Goal: Check status: Check status

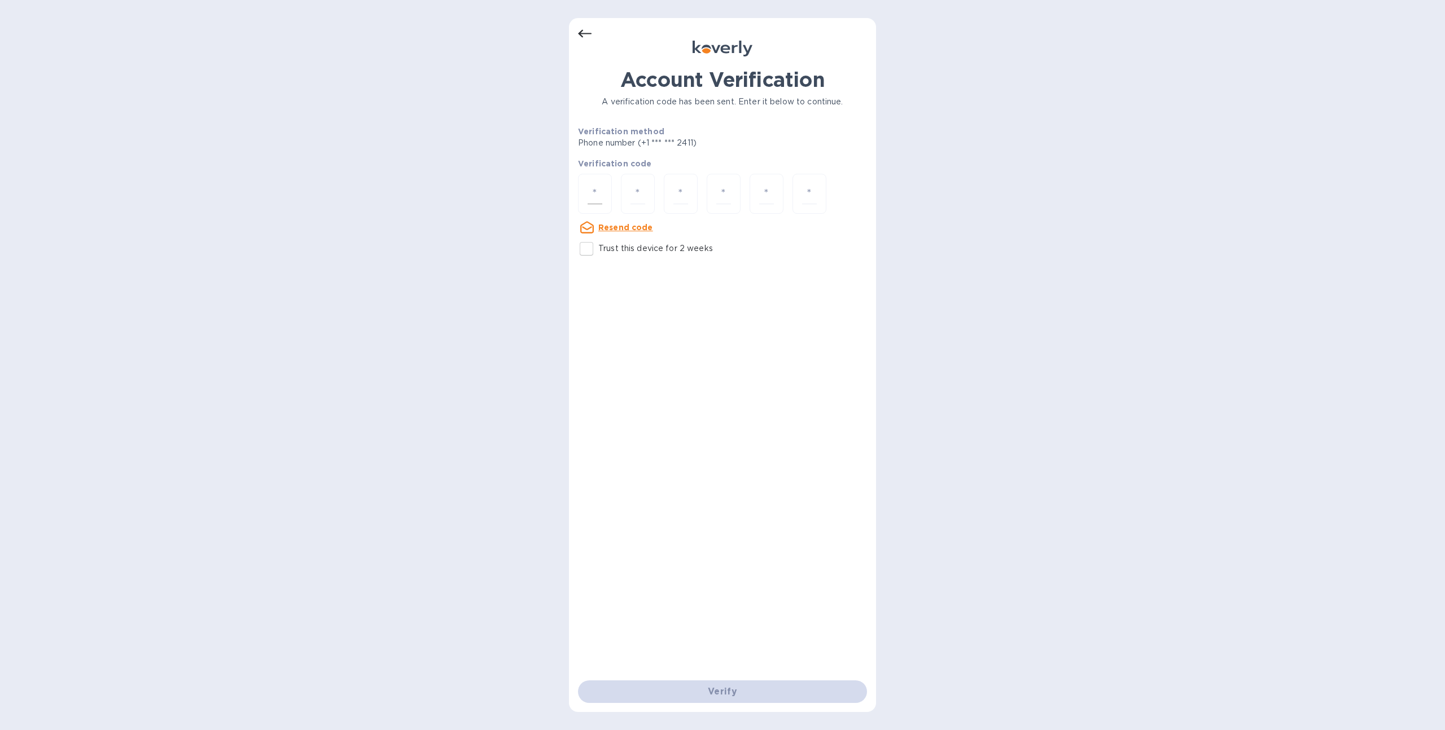
click at [598, 186] on input "number" at bounding box center [595, 193] width 15 height 21
type input "5"
type input "1"
type input "3"
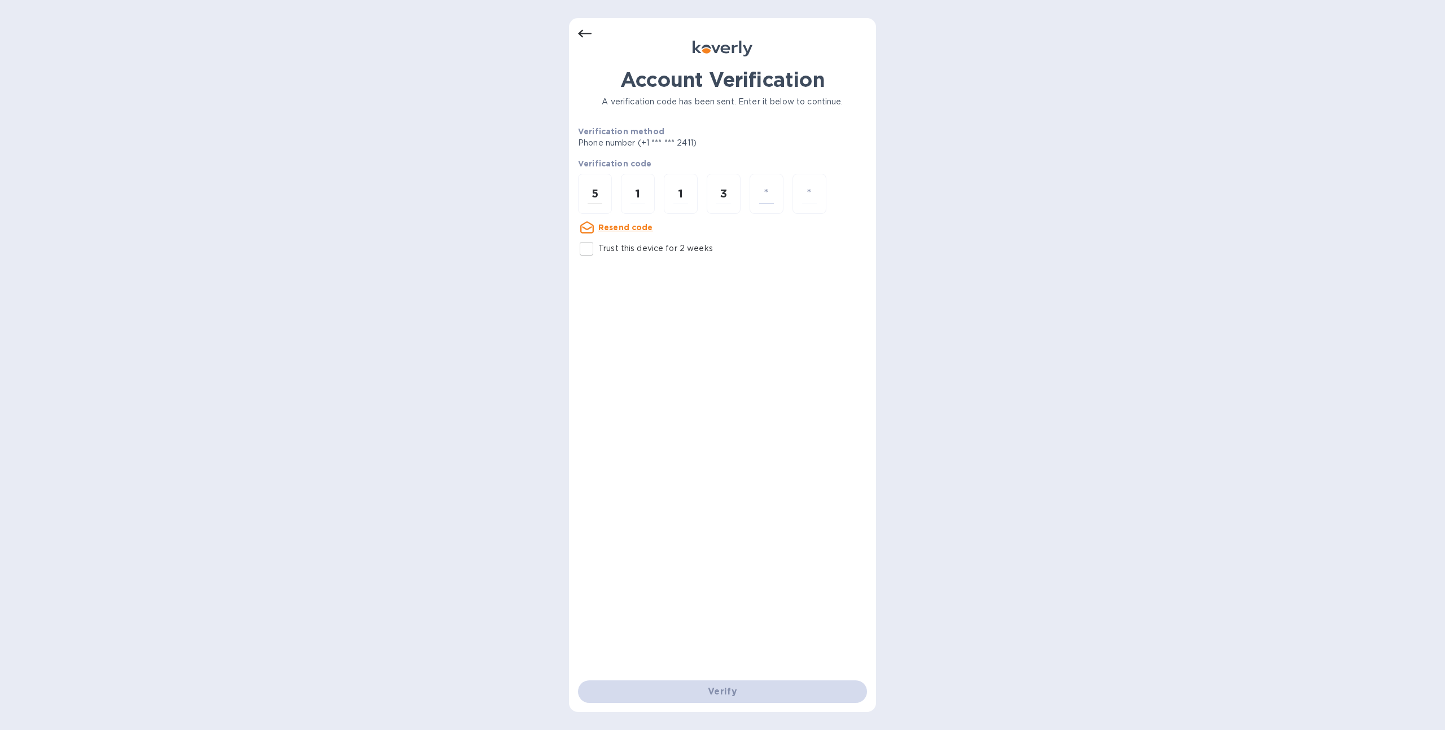
type input "8"
type input "5"
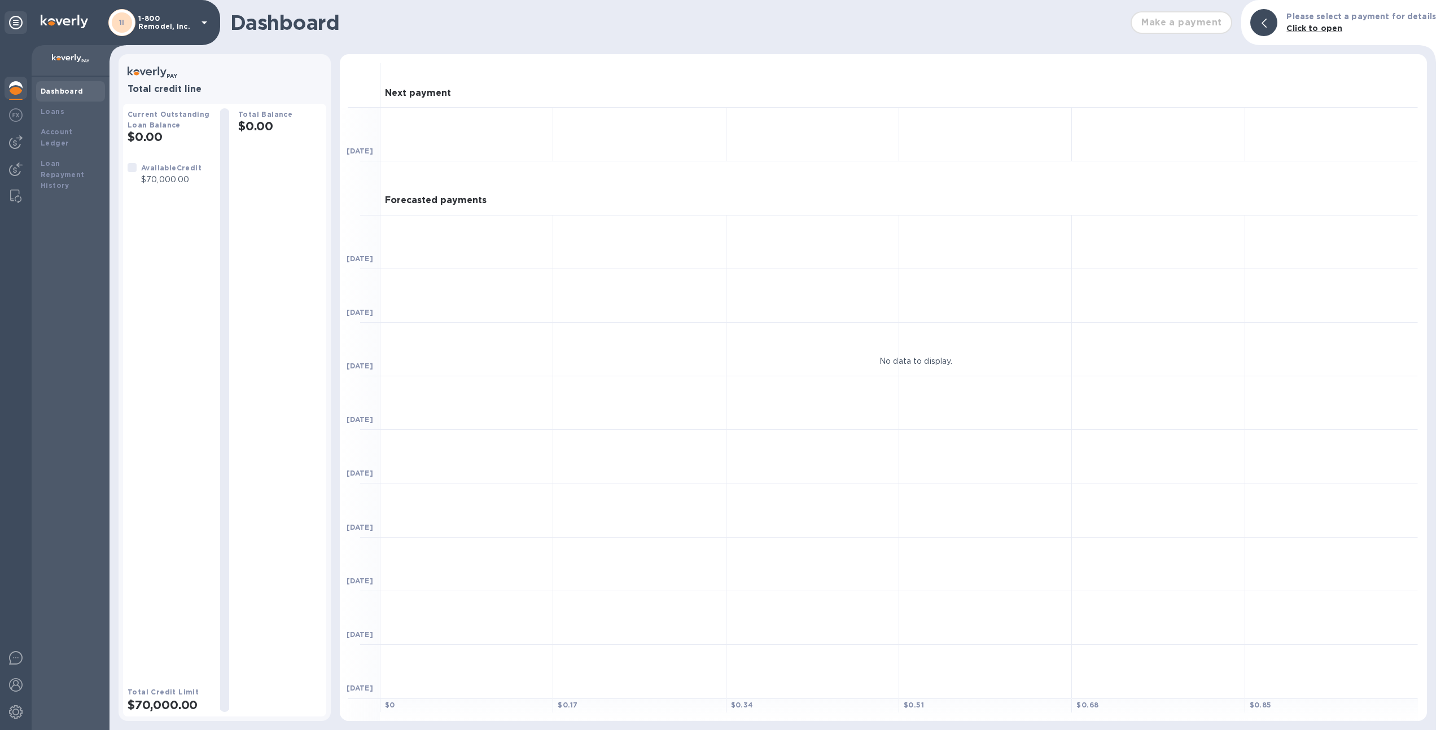
click at [28, 169] on div at bounding box center [16, 387] width 32 height 685
click at [23, 169] on div at bounding box center [16, 170] width 23 height 25
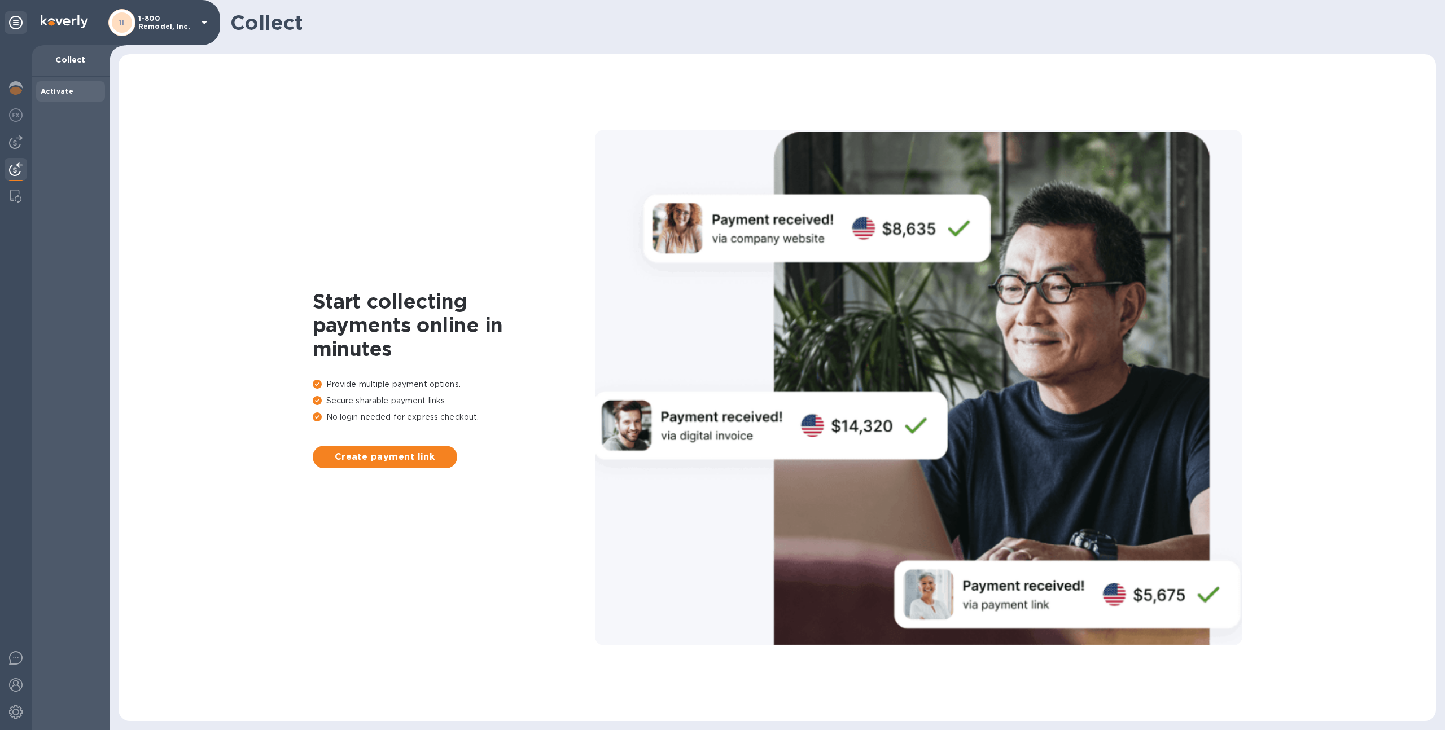
click at [152, 31] on div "1I 1-800 Remodel, Inc." at bounding box center [159, 22] width 103 height 27
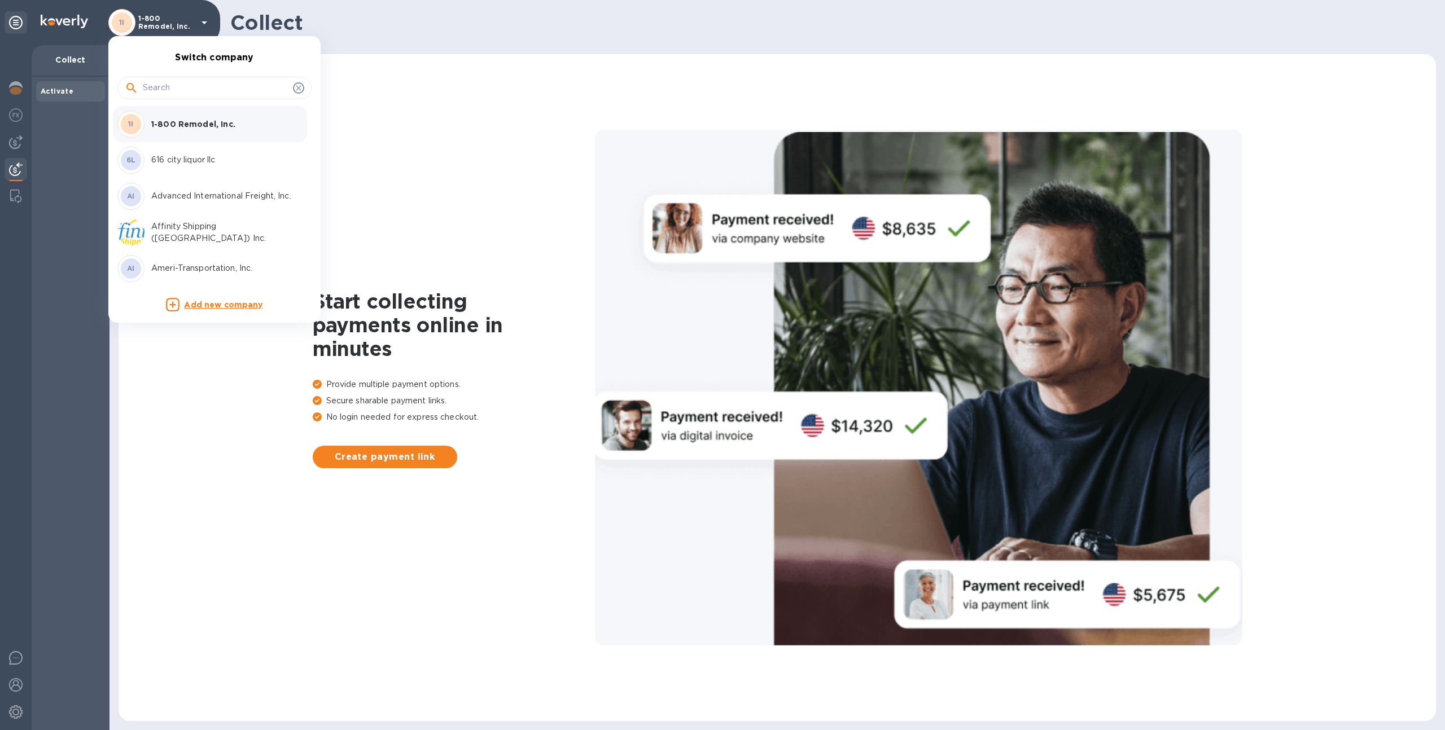
click at [208, 87] on input "text" at bounding box center [216, 88] width 146 height 17
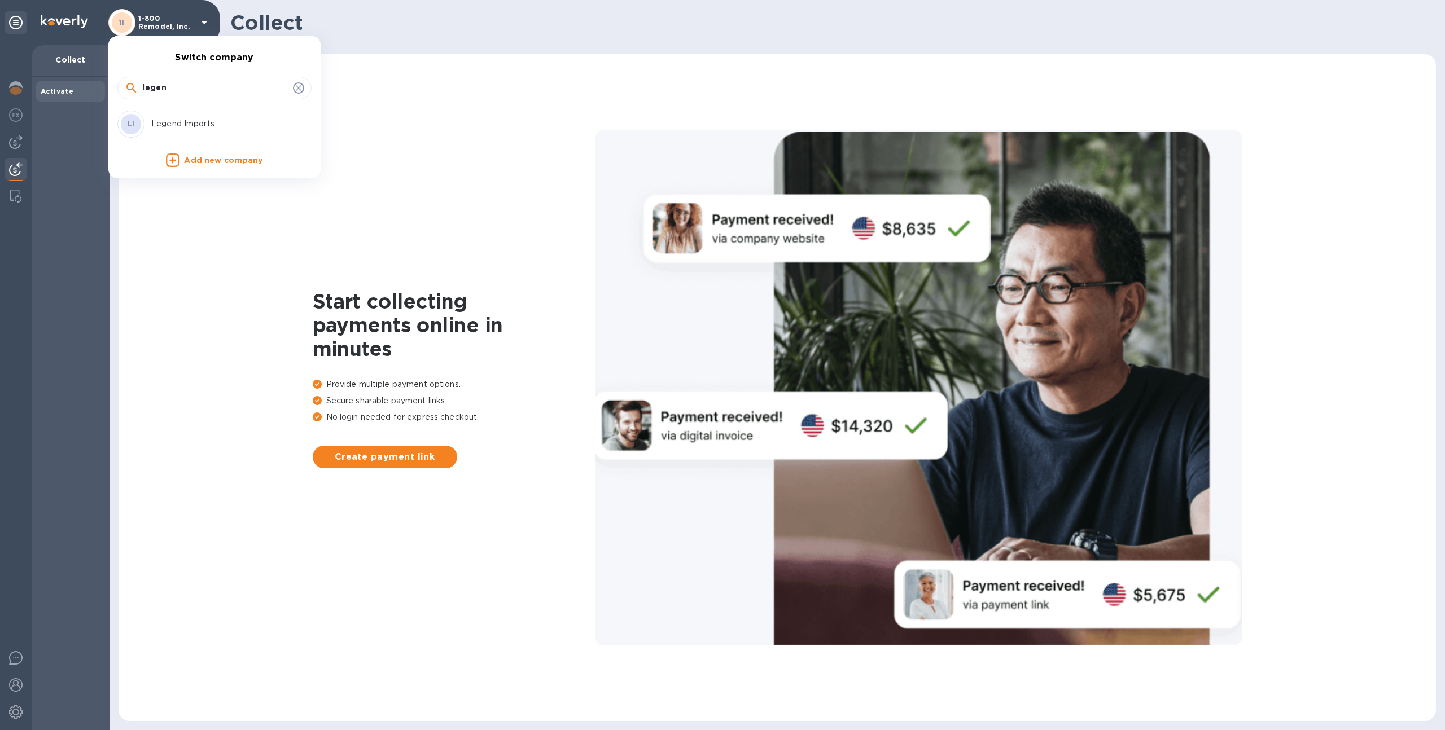
type input "legen"
click at [226, 123] on p "Legend Imports" at bounding box center [222, 124] width 142 height 12
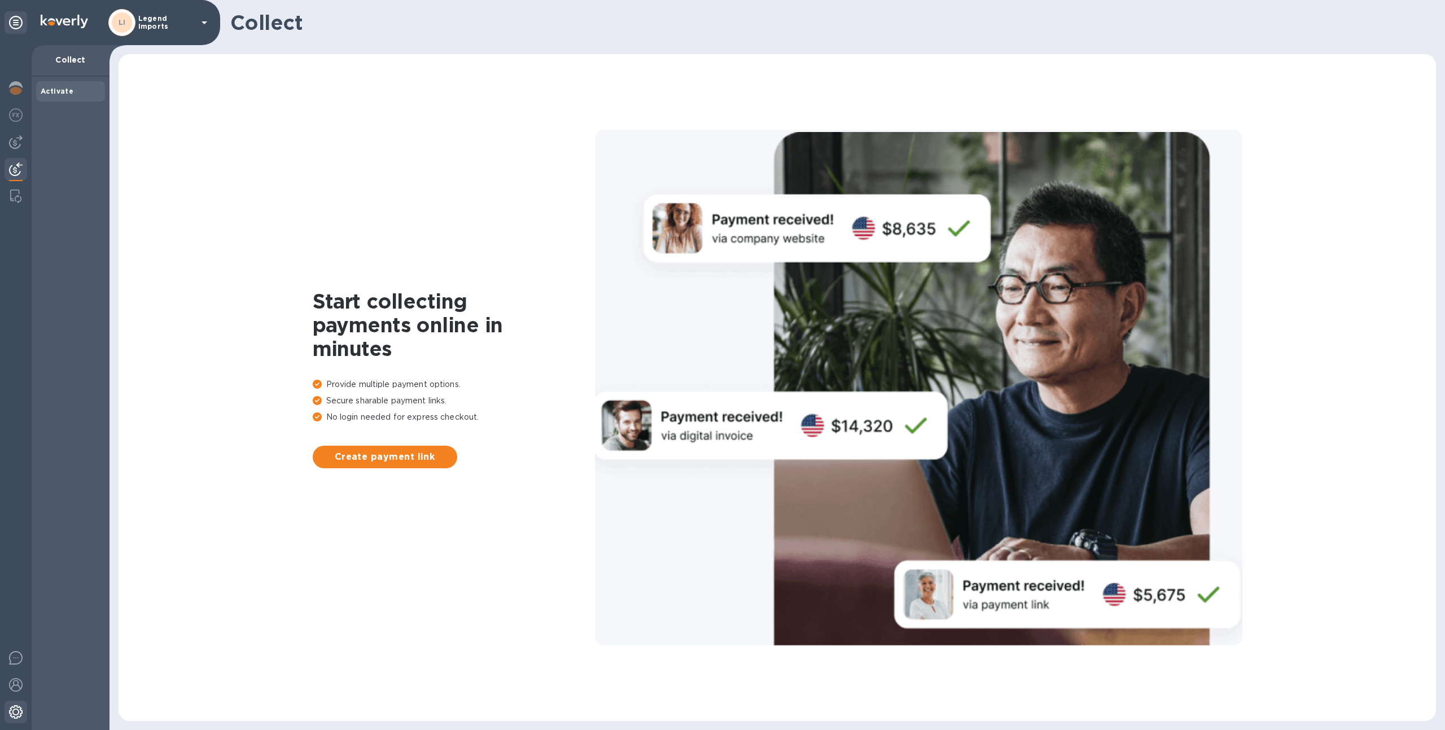
click at [20, 712] on img at bounding box center [16, 713] width 14 height 14
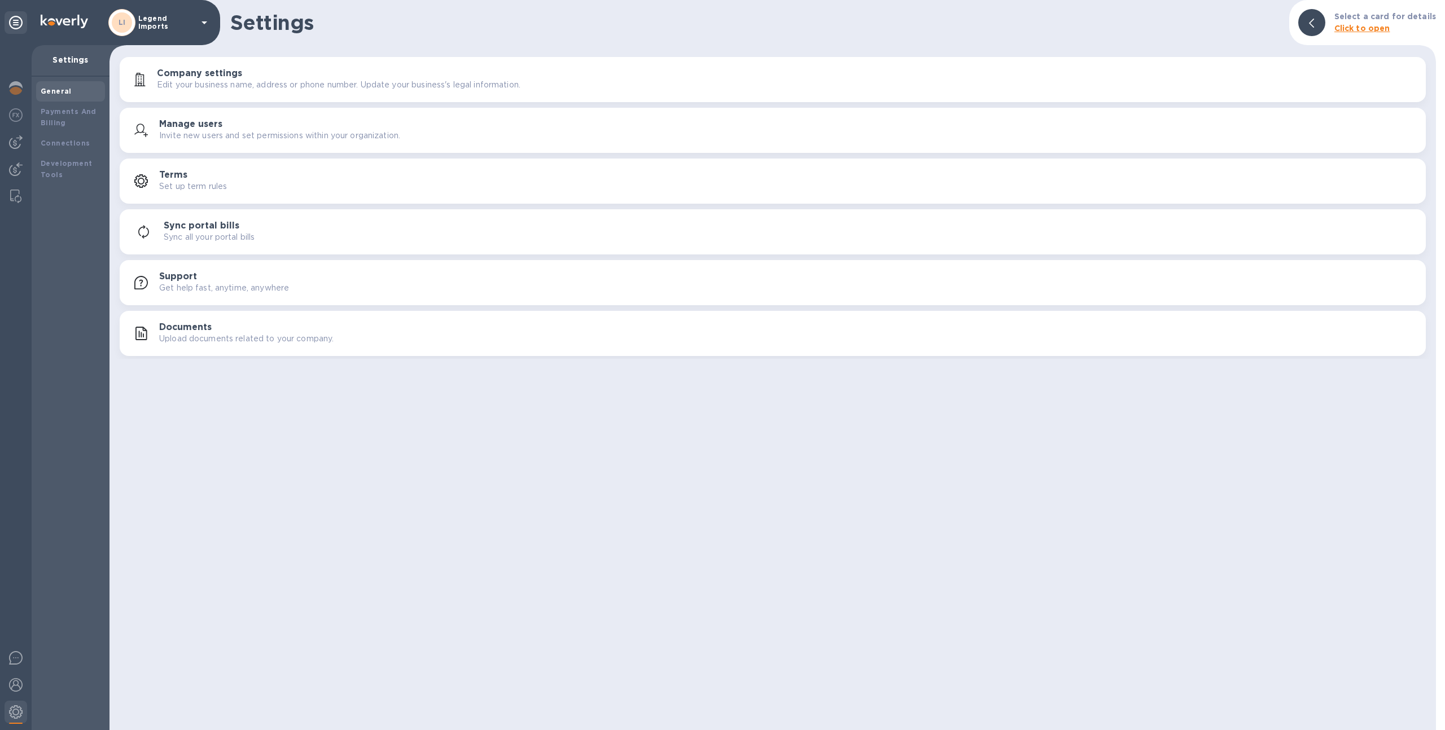
click at [181, 316] on button "Documents Upload documents related to your company." at bounding box center [773, 333] width 1306 height 45
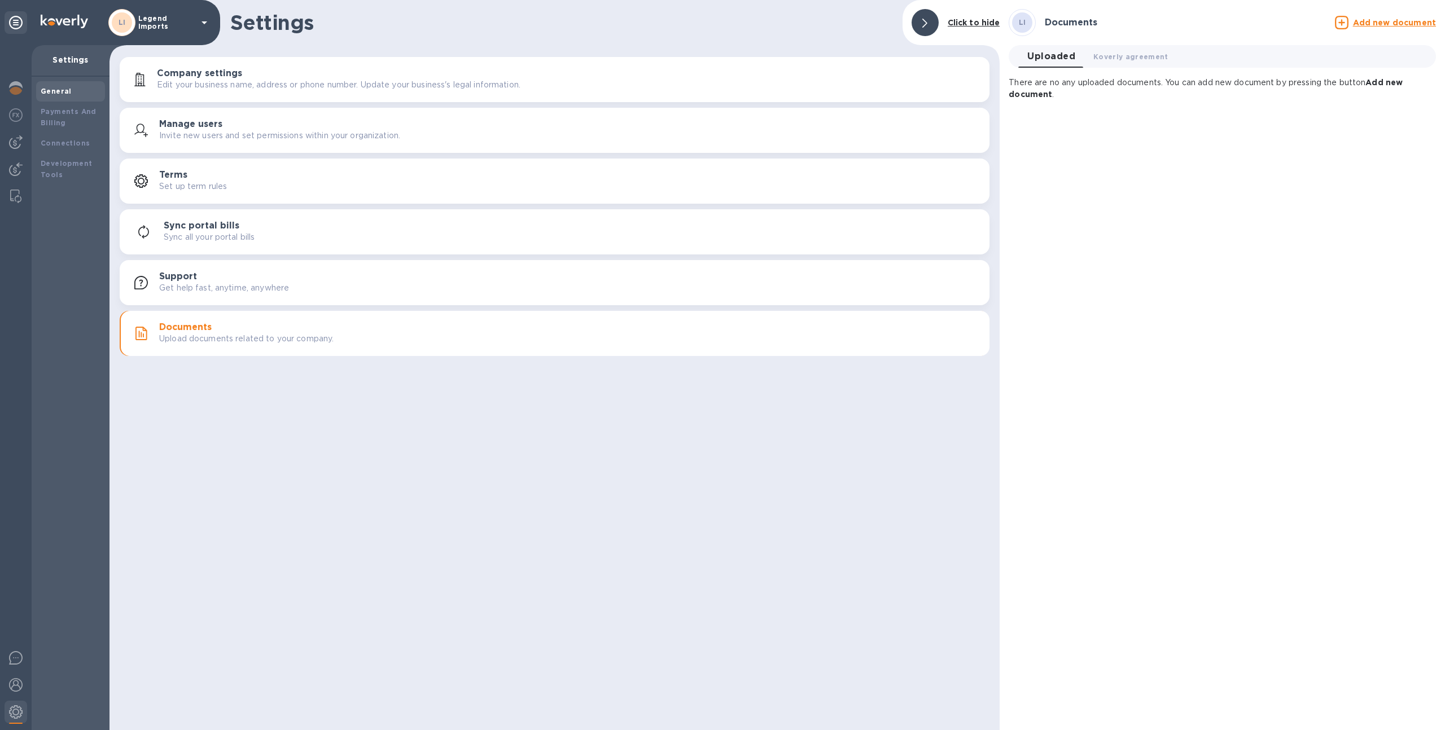
click at [1367, 21] on u "Add new document" at bounding box center [1394, 22] width 83 height 9
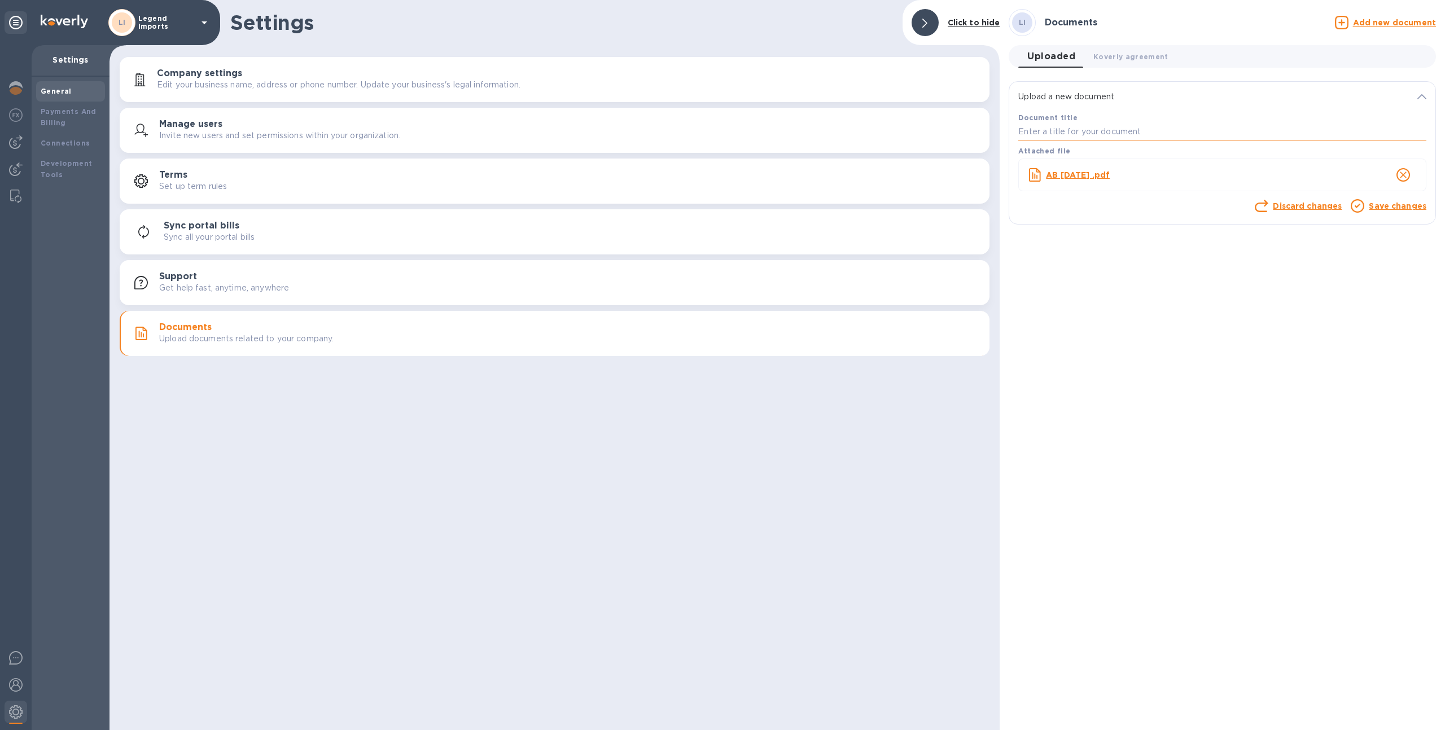
click at [1107, 125] on input "text" at bounding box center [1222, 132] width 408 height 17
type input "5.31.25"
click at [1380, 203] on link "Save changes" at bounding box center [1398, 206] width 58 height 9
click at [1381, 20] on u "Add new document" at bounding box center [1394, 22] width 83 height 9
click at [1203, 122] on div "Document title" at bounding box center [1222, 126] width 413 height 33
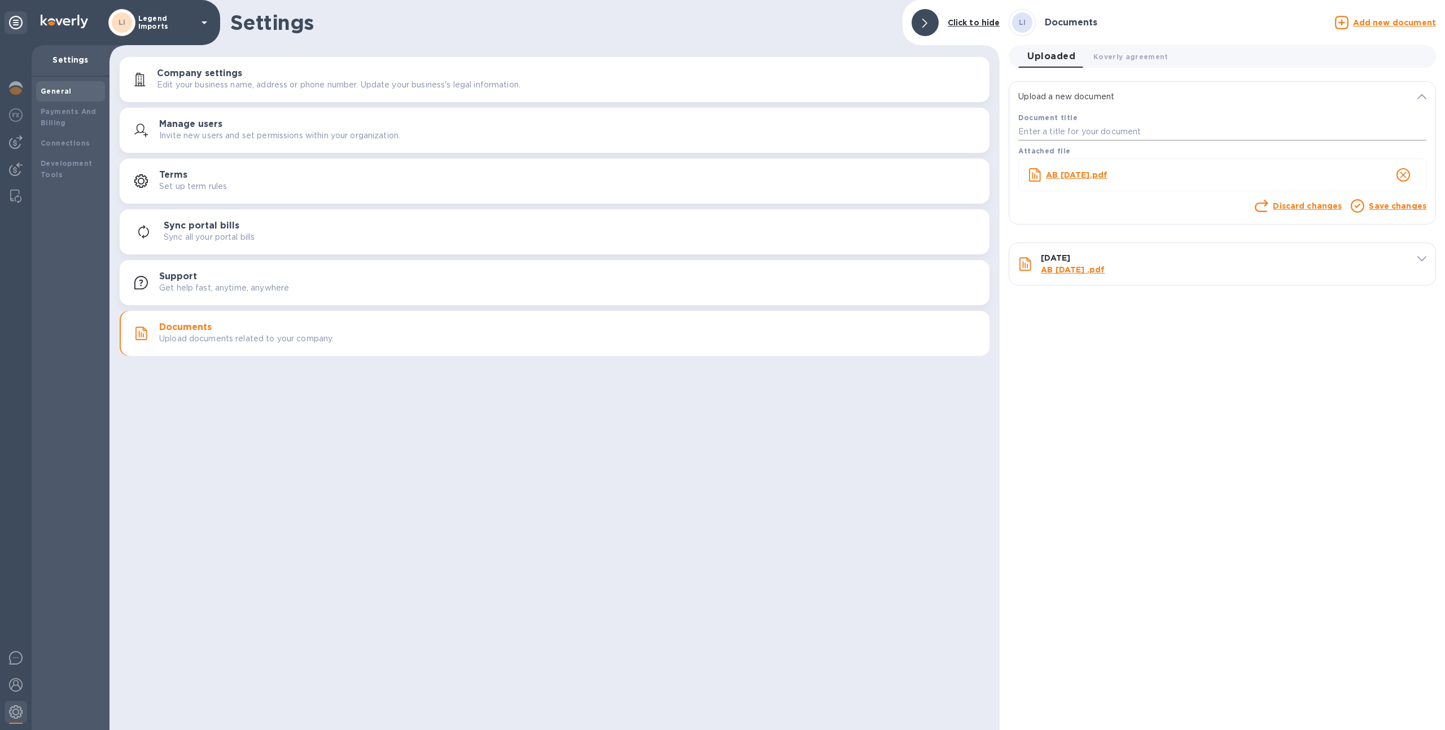
click at [1202, 125] on input "text" at bounding box center [1222, 132] width 408 height 17
type input "6.30.25"
click at [1391, 207] on link "Save changes" at bounding box center [1398, 206] width 58 height 9
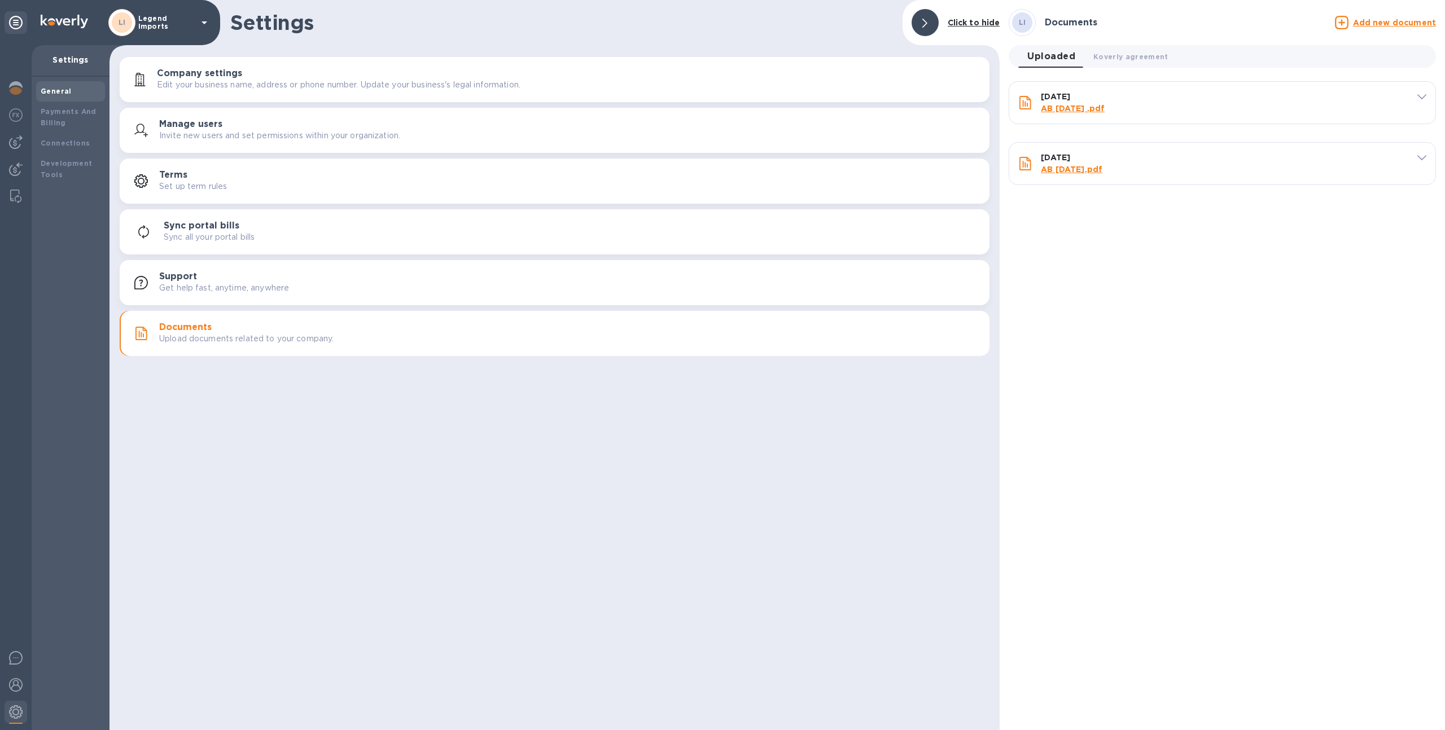
click at [1380, 25] on u "Add new document" at bounding box center [1394, 22] width 83 height 9
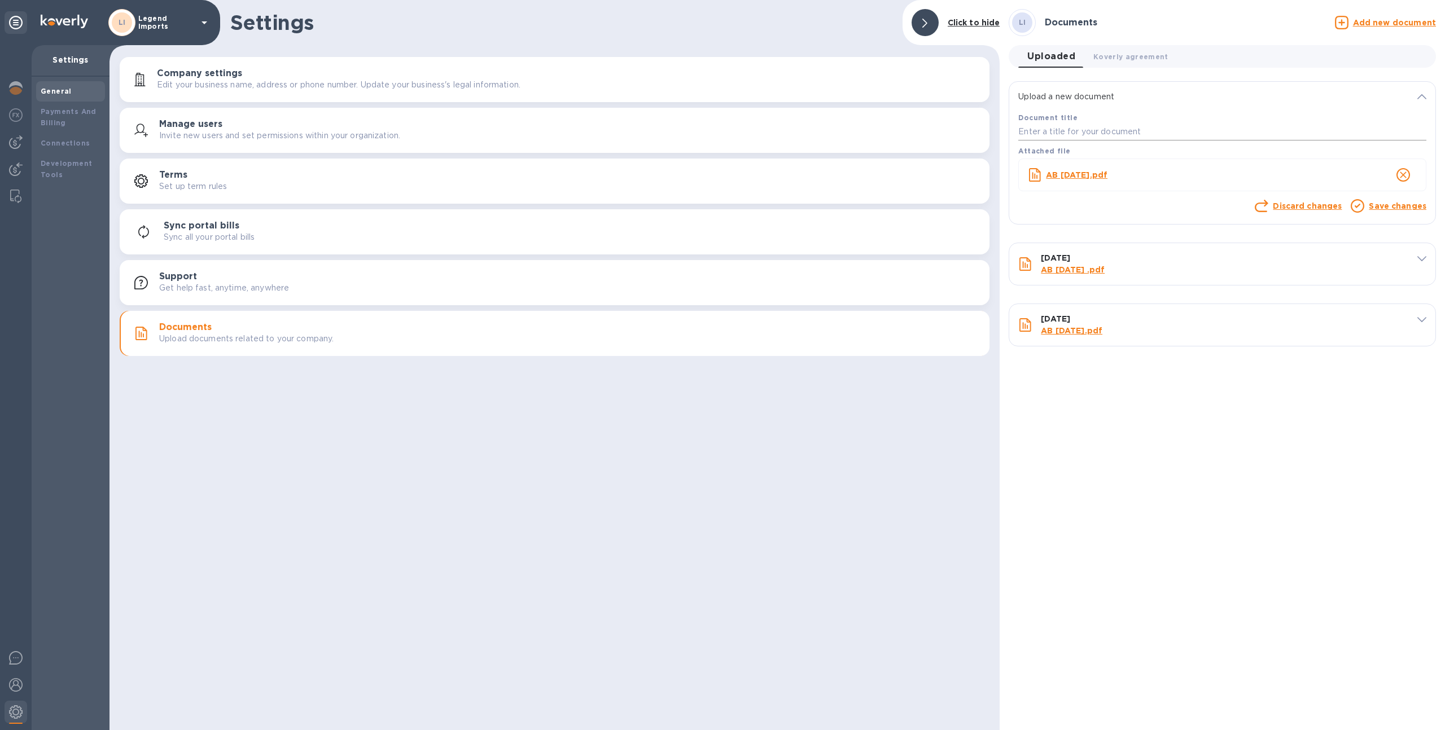
click at [1176, 126] on input "text" at bounding box center [1222, 132] width 408 height 17
type input "7.31.25"
click at [1411, 210] on link "Save changes" at bounding box center [1398, 206] width 58 height 9
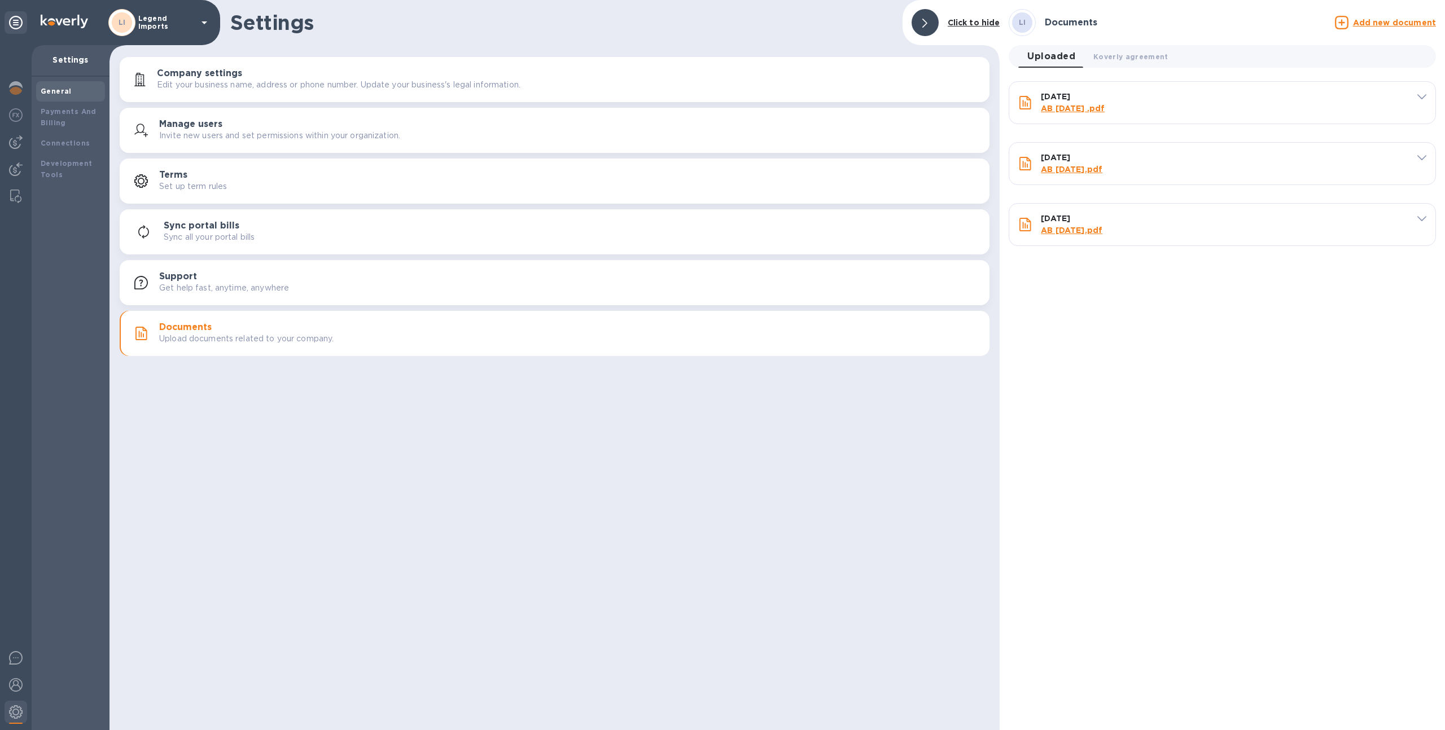
click at [991, 237] on div "Company settings Edit your business name, address or phone number. Update your …" at bounding box center [555, 206] width 890 height 305
click at [162, 30] on div "LI Legend Imports" at bounding box center [159, 22] width 103 height 27
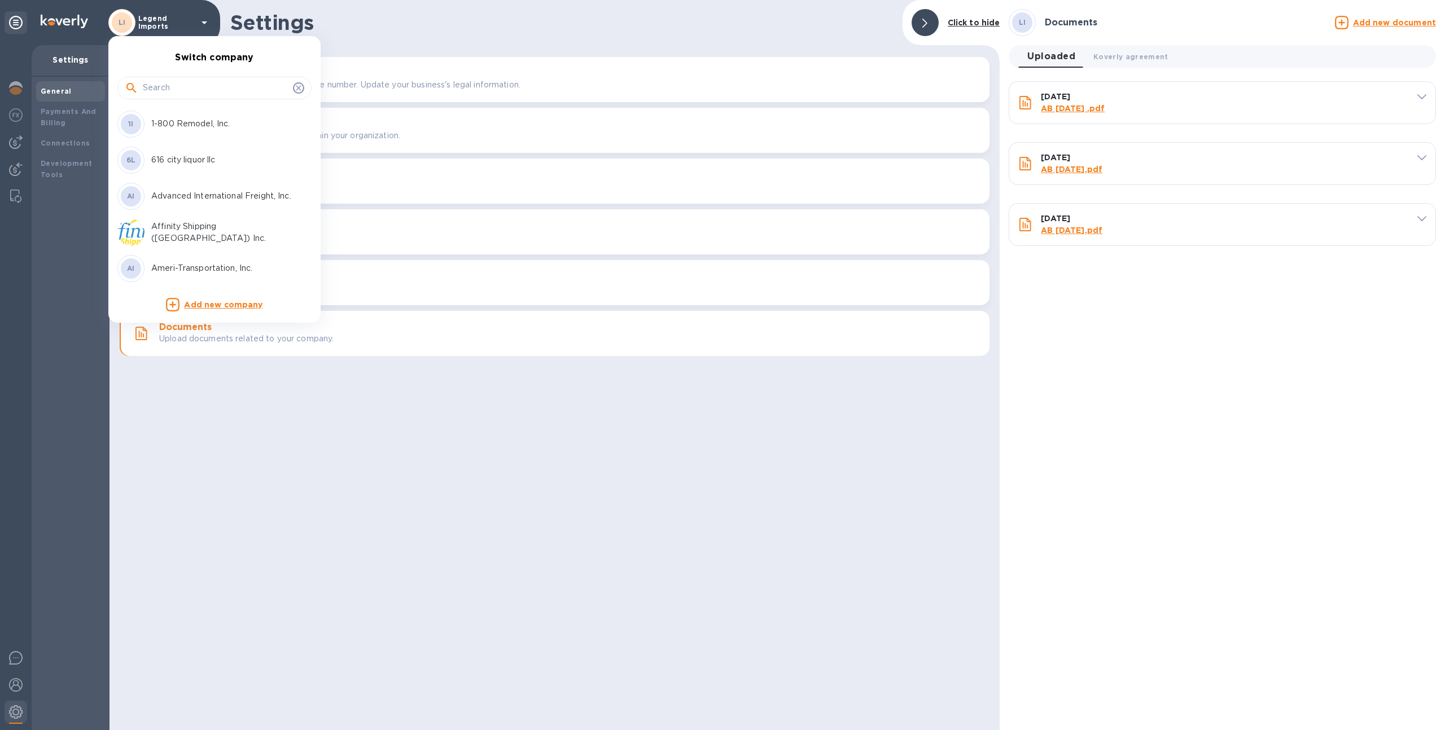
click at [183, 94] on input "text" at bounding box center [216, 88] width 146 height 17
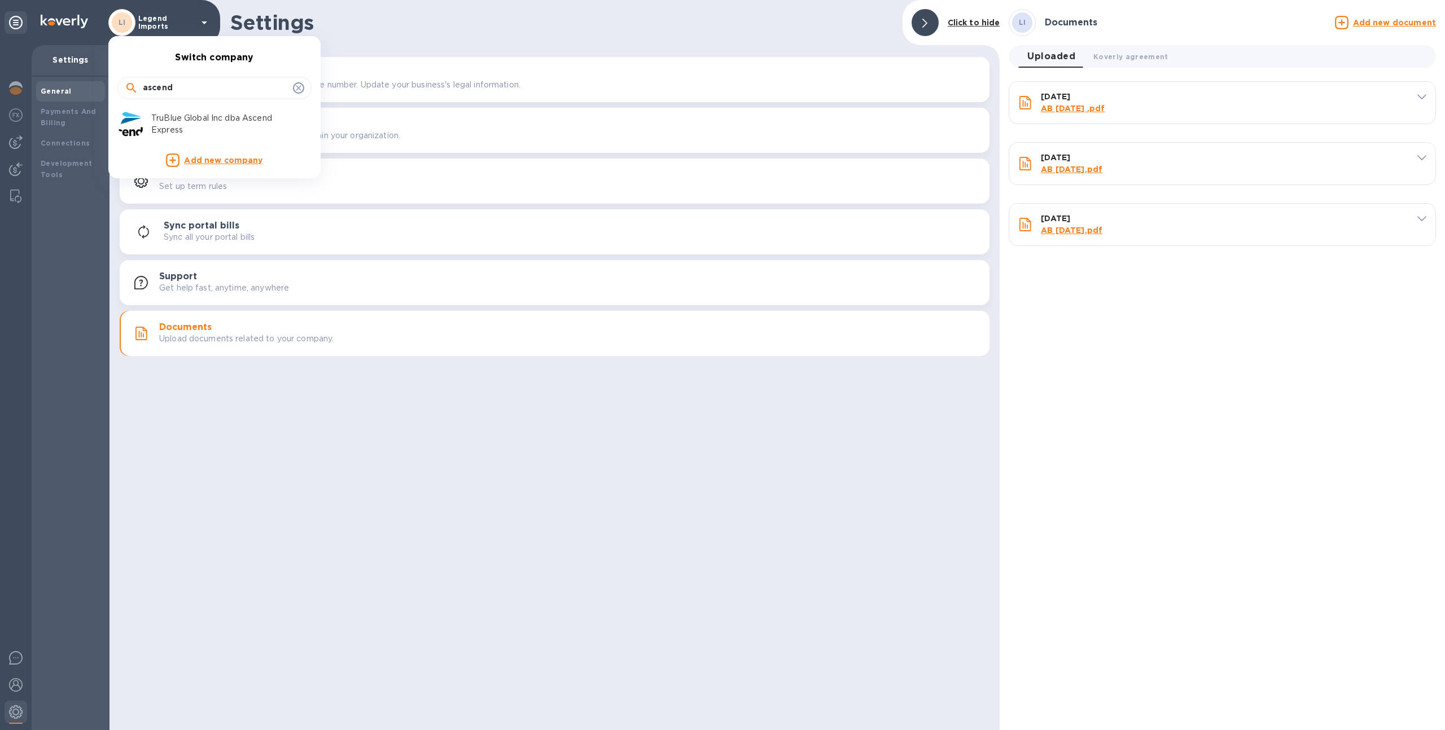
type input "ascend"
click at [183, 125] on p "TruBlue Global Inc dba Ascend Express" at bounding box center [222, 124] width 142 height 24
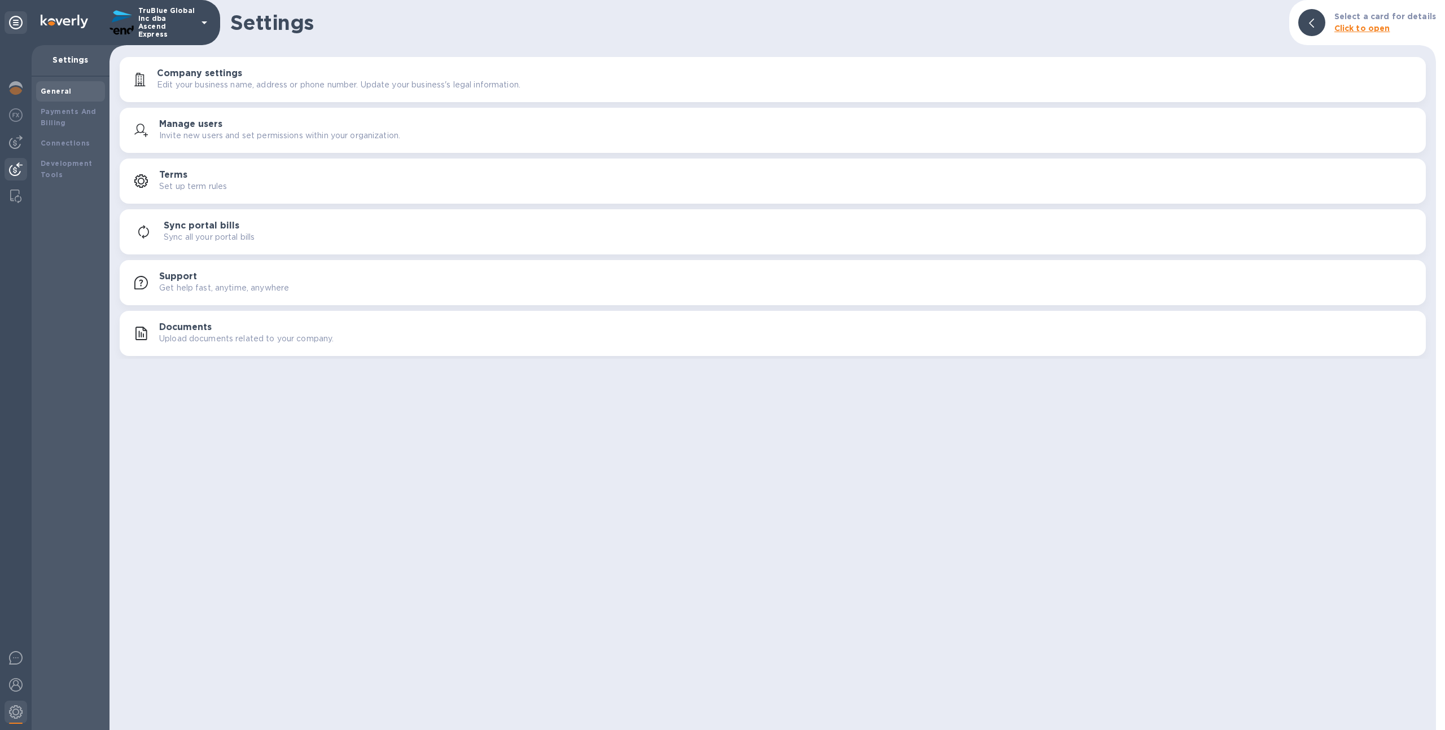
click at [20, 165] on img at bounding box center [16, 170] width 14 height 14
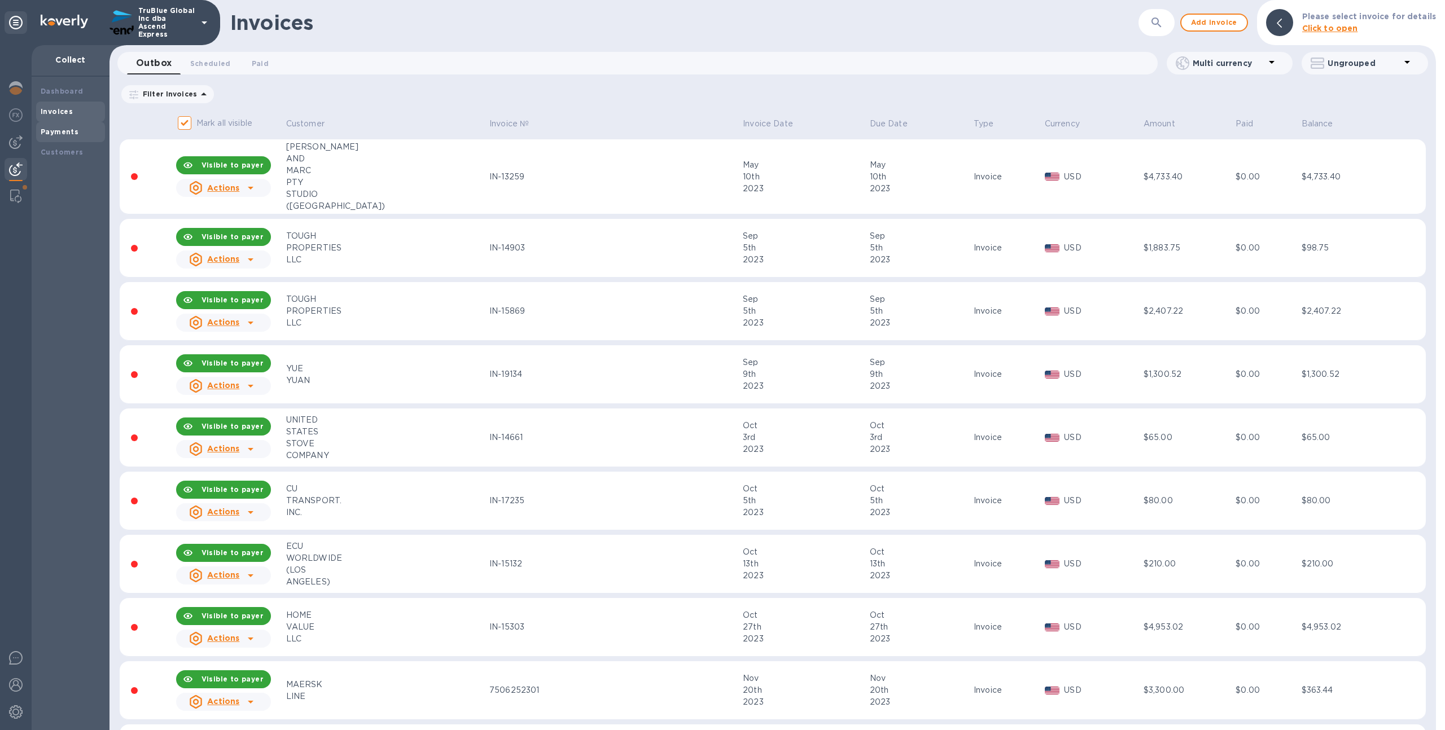
click at [64, 130] on b "Payments" at bounding box center [60, 132] width 38 height 8
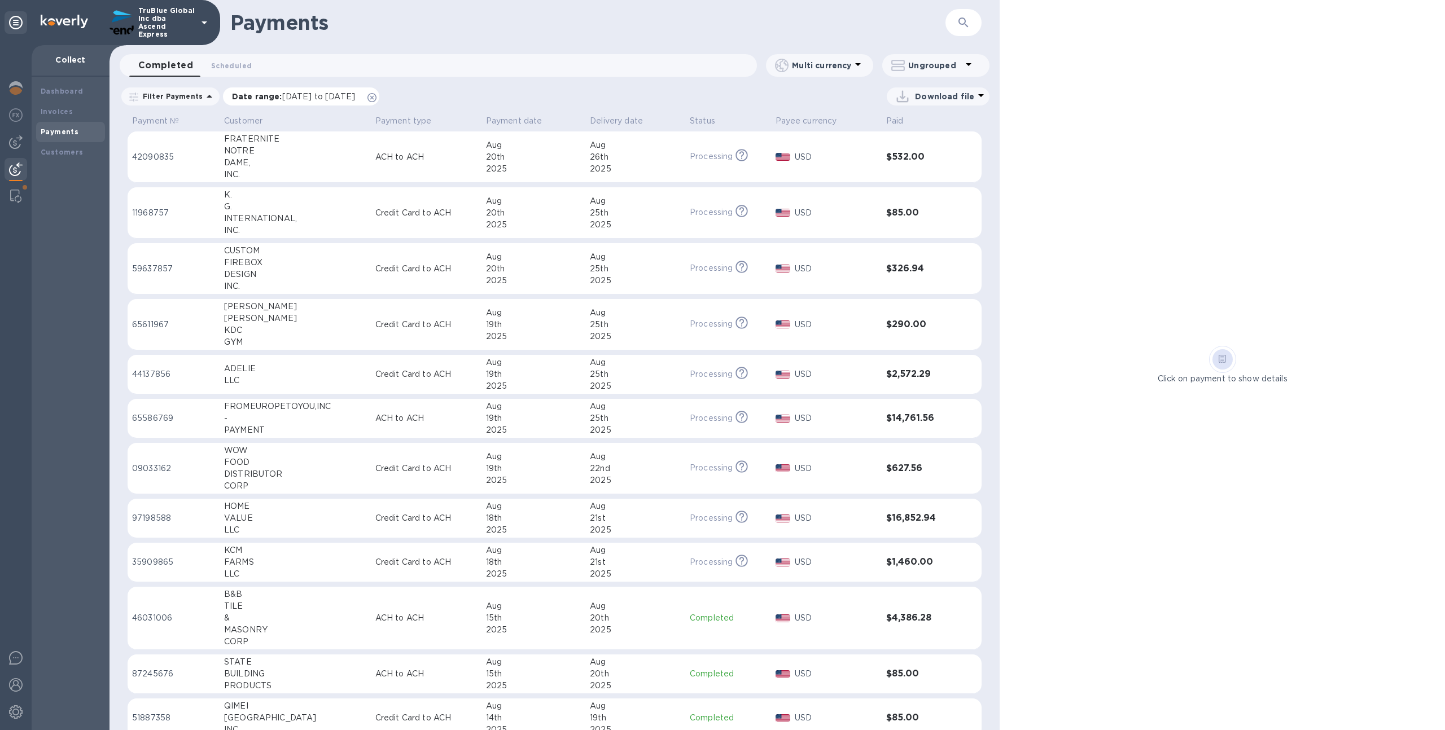
click at [377, 95] on icon at bounding box center [371, 97] width 9 height 9
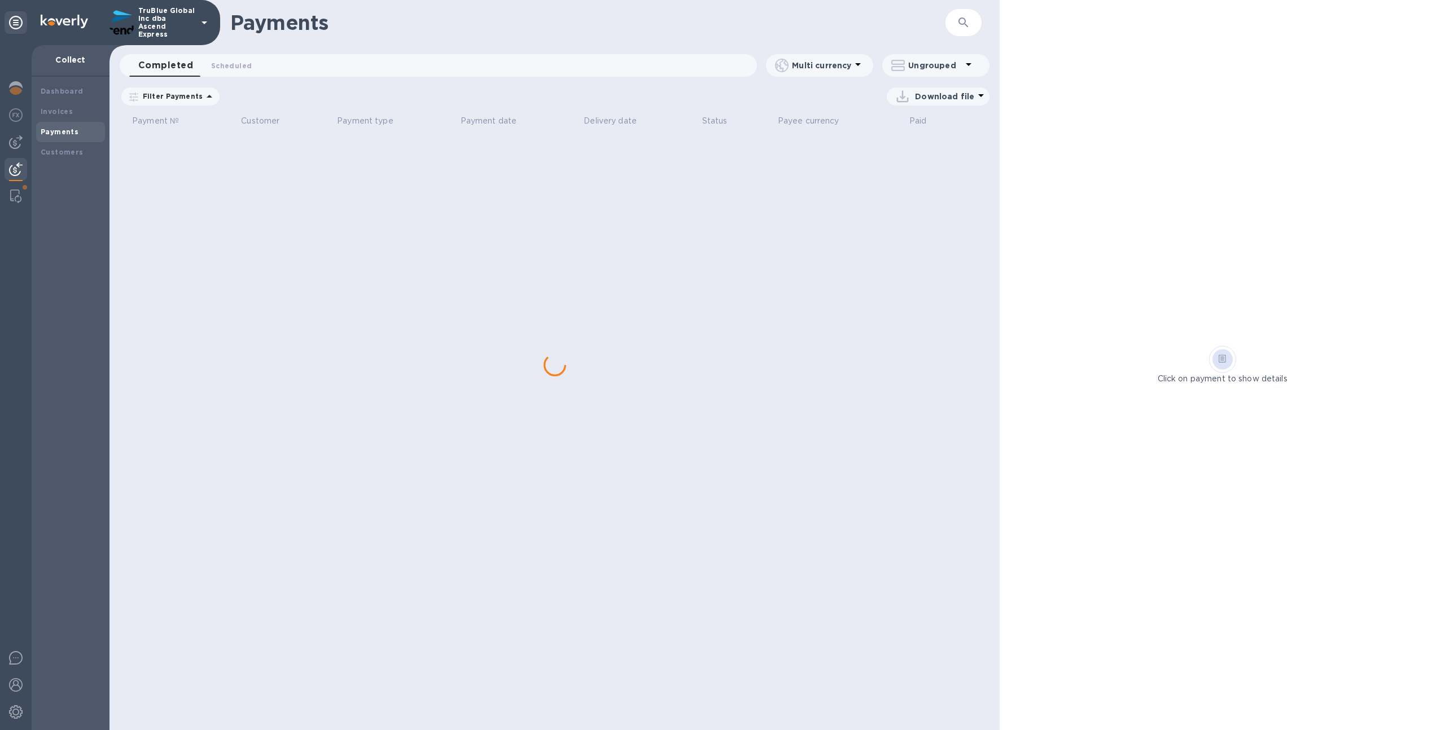
click at [180, 92] on p "Filter Payments" at bounding box center [170, 96] width 64 height 10
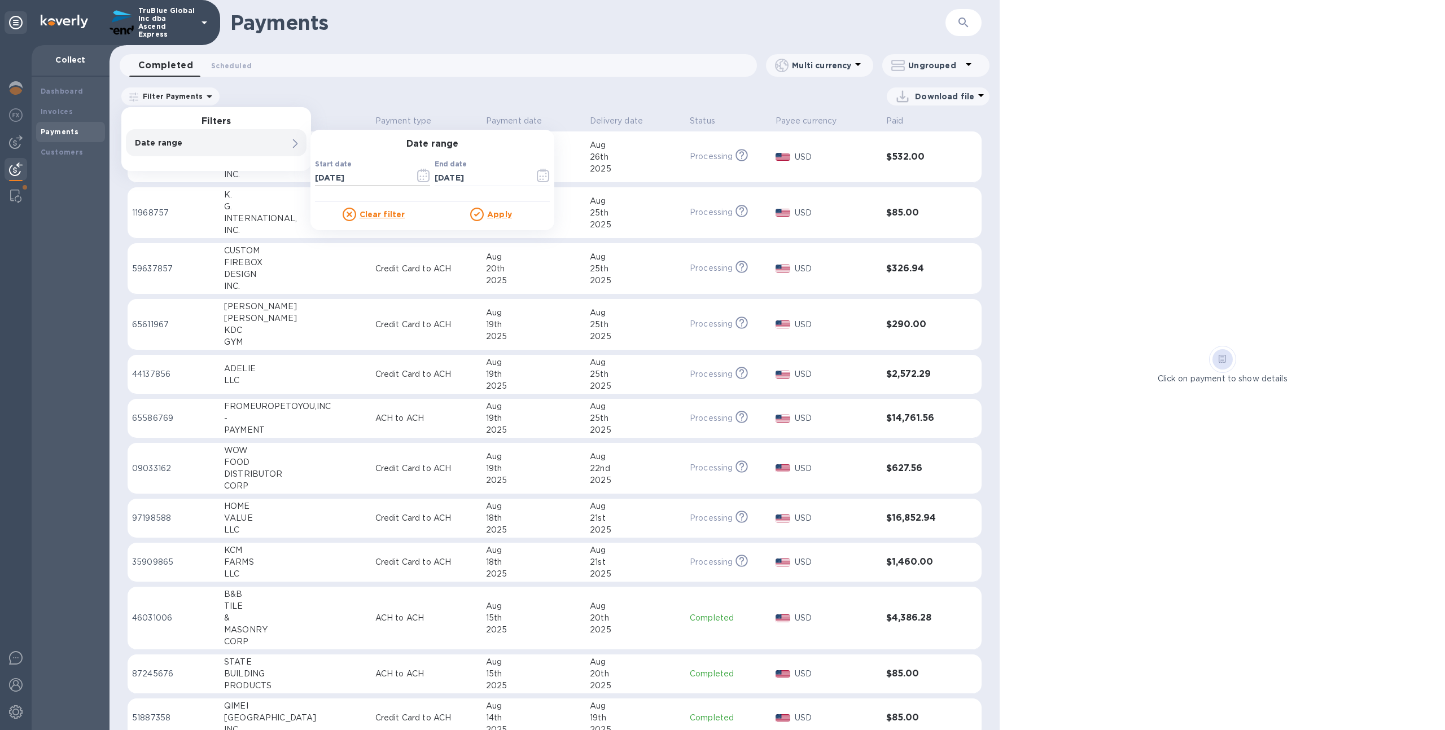
click at [423, 174] on icon "button" at bounding box center [423, 176] width 13 height 14
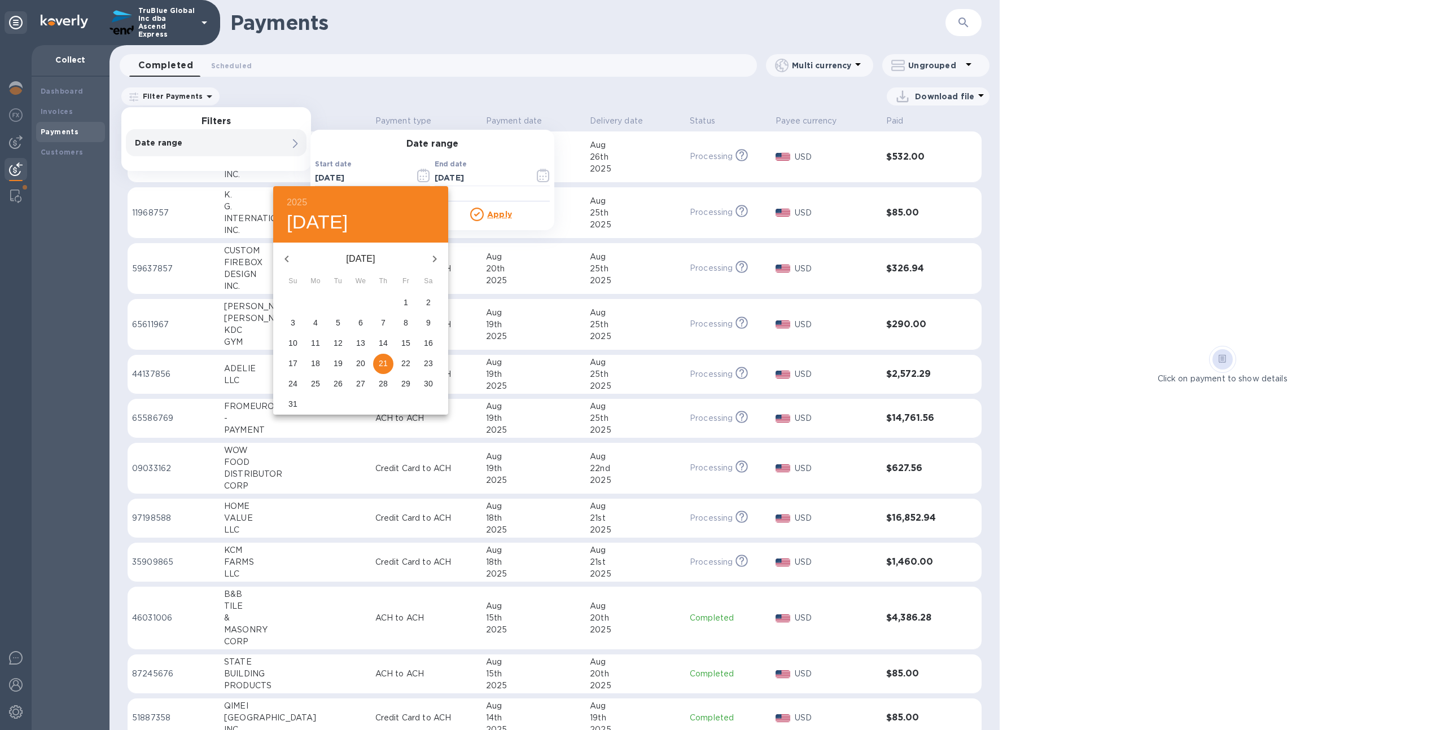
click at [284, 257] on icon "button" at bounding box center [287, 259] width 14 height 14
click at [379, 300] on span "1" at bounding box center [383, 302] width 20 height 11
type input "05/01/2025"
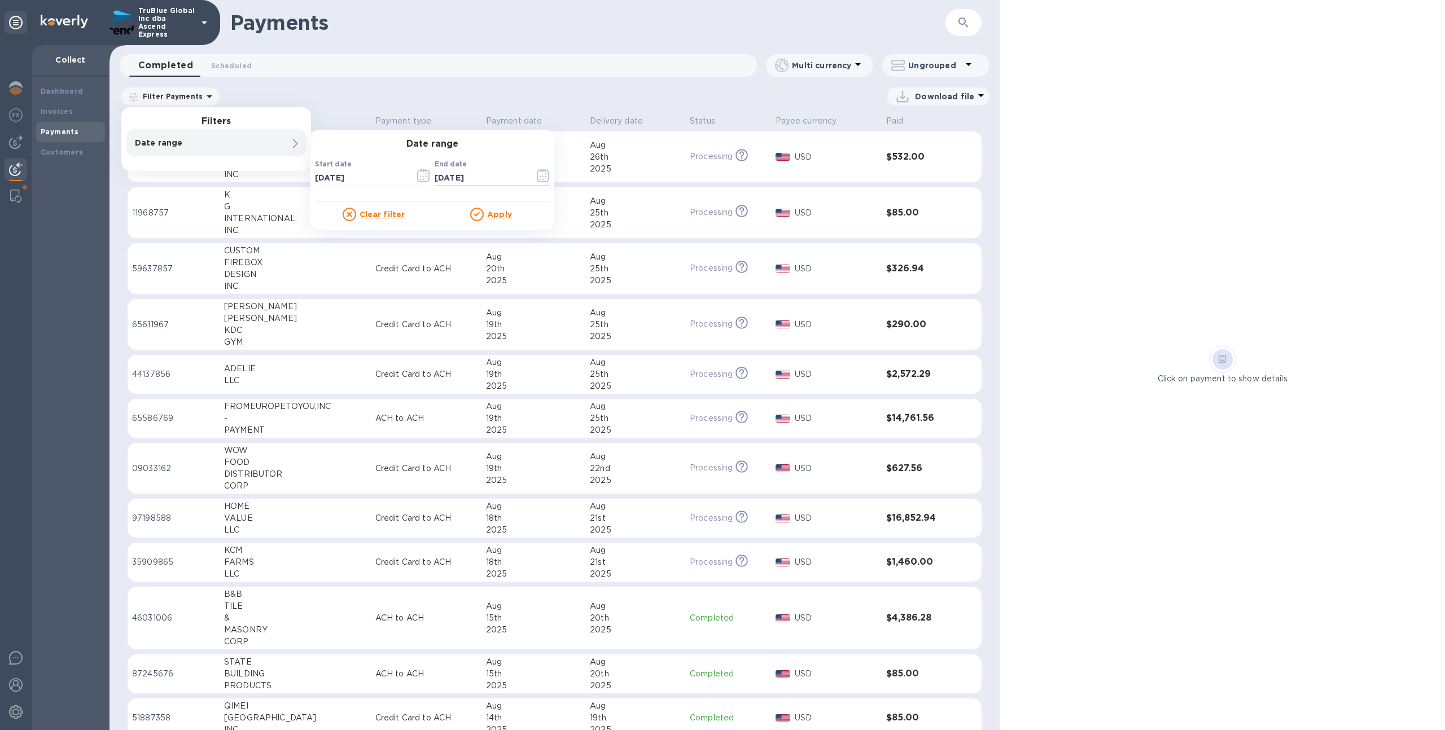
click at [542, 173] on icon "button" at bounding box center [543, 176] width 13 height 14
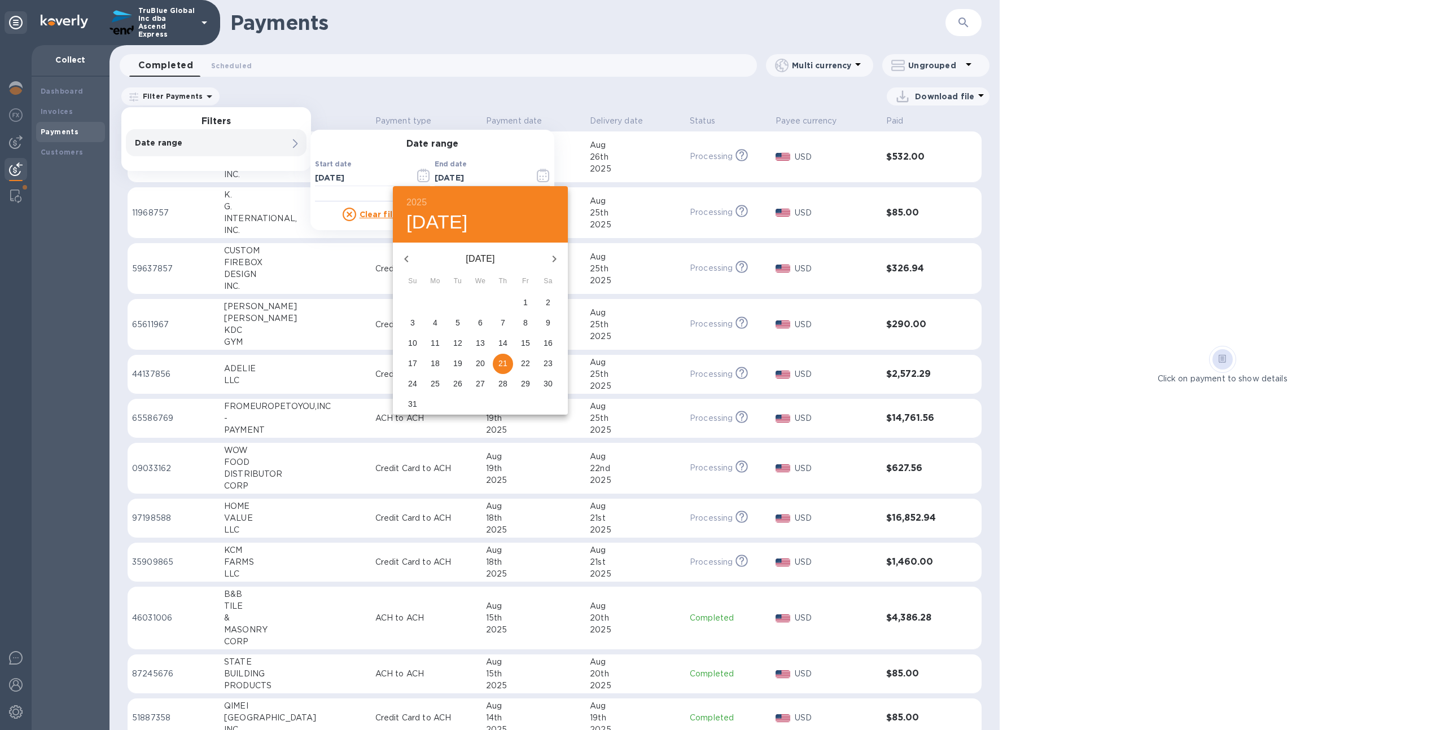
click at [417, 400] on p "31" at bounding box center [412, 404] width 9 height 11
type input "08/31/2025"
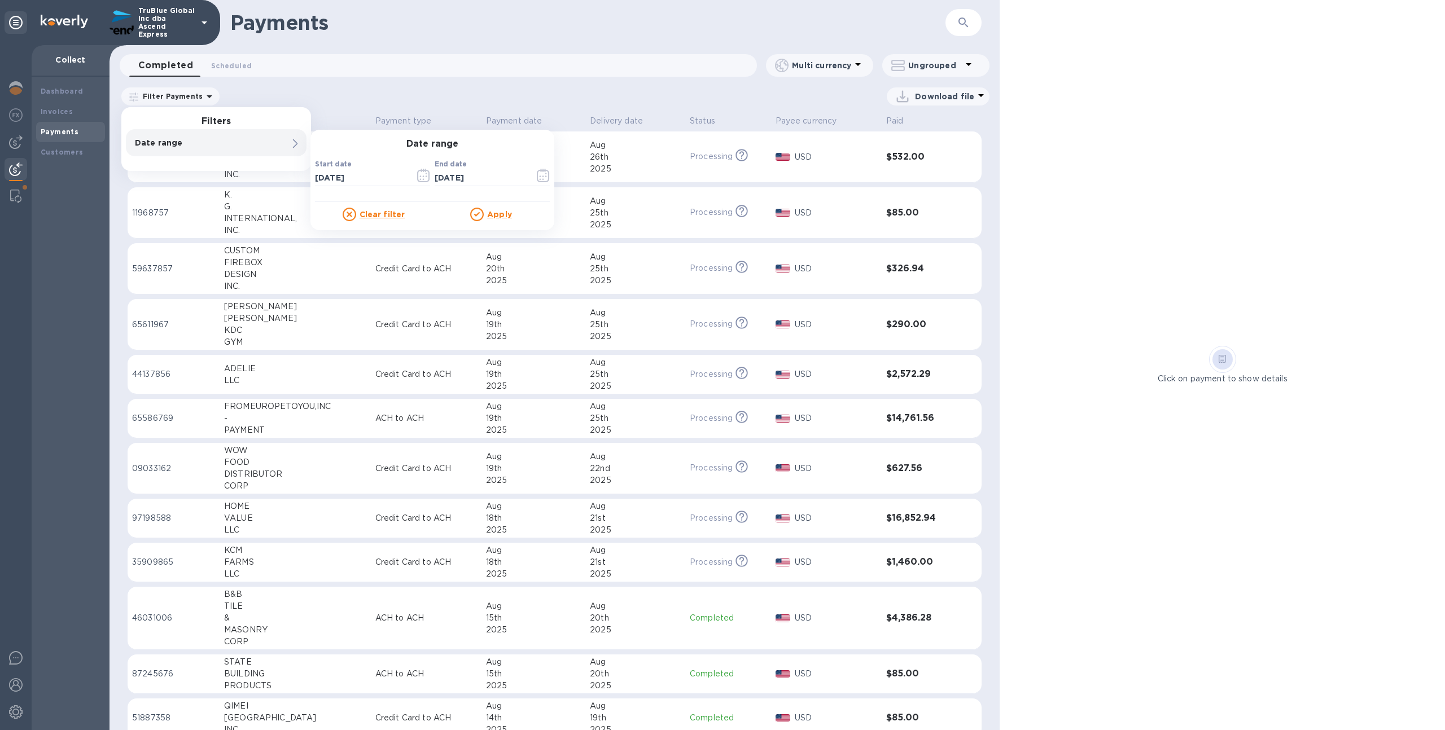
click at [488, 223] on div "Date range Start date 05/01/2025 ​ End date 08/31/2025 ​ Clear filter Apply" at bounding box center [432, 180] width 244 height 101
click at [491, 213] on u "Apply" at bounding box center [499, 214] width 25 height 9
click at [0, 0] on p "Date range : 05/01/2025 to 08/31/2025" at bounding box center [0, 0] width 0 height 0
click at [0, 0] on icon "button" at bounding box center [0, 0] width 0 height 0
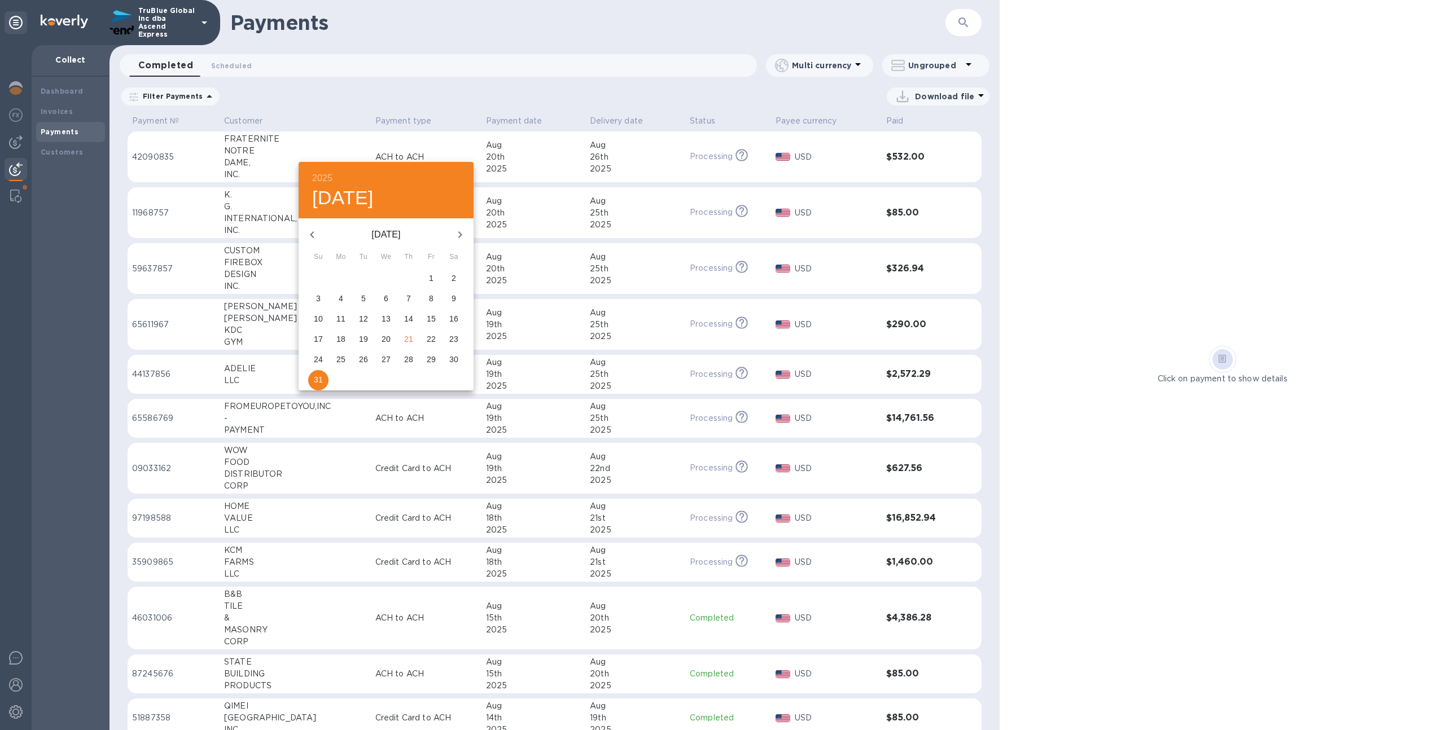
click at [312, 230] on icon "button" at bounding box center [312, 235] width 14 height 14
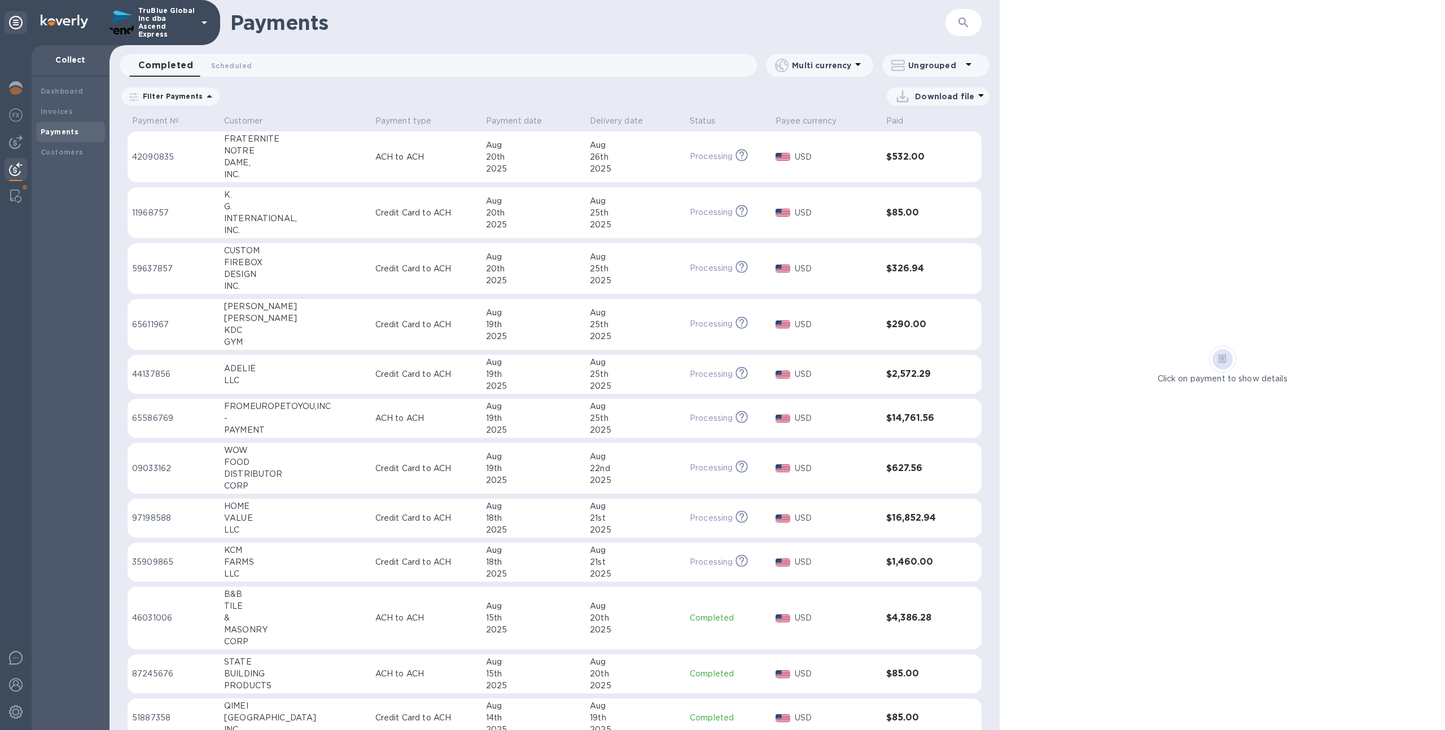
click at [74, 132] on b "Payments" at bounding box center [60, 132] width 38 height 8
click at [183, 68] on span "Completed 0" at bounding box center [165, 66] width 55 height 16
click at [190, 95] on p "Filter Payments" at bounding box center [170, 96] width 64 height 10
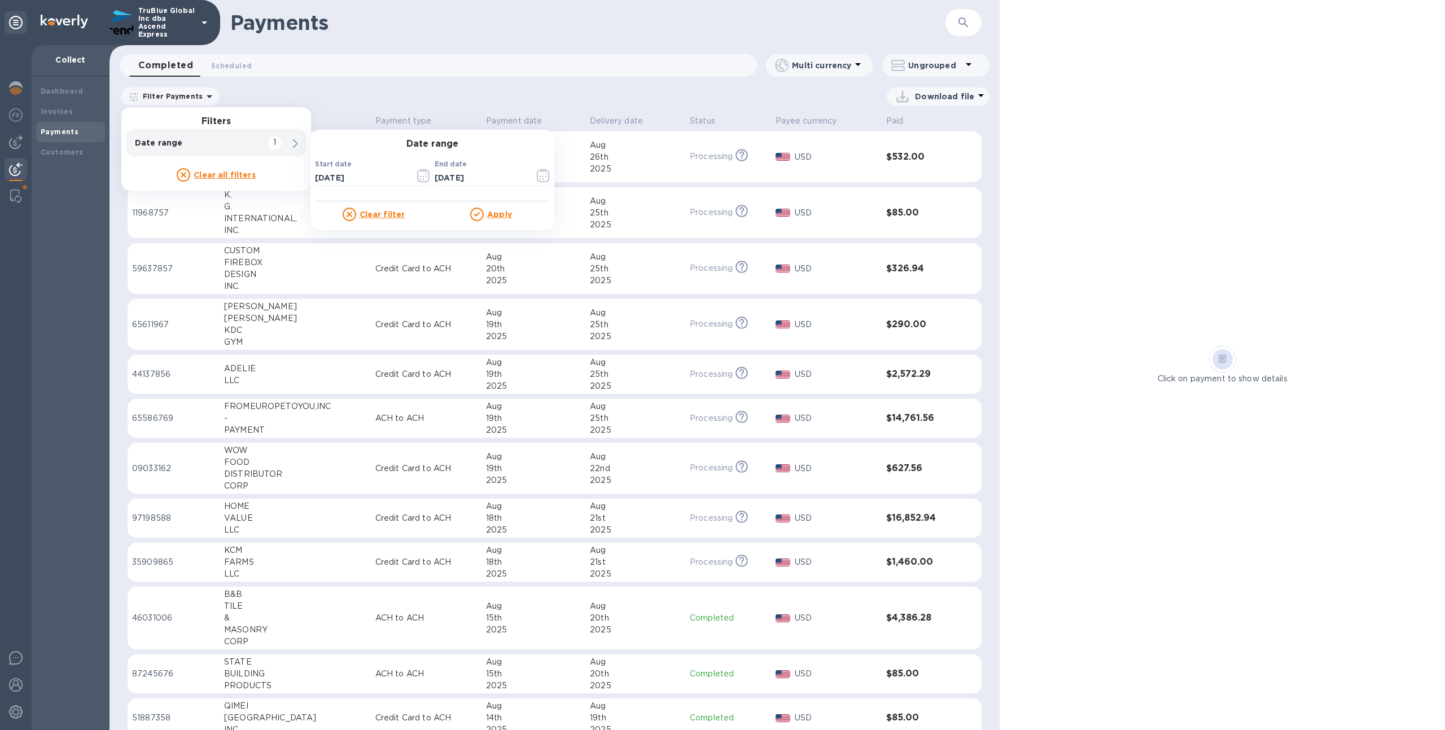
click at [264, 141] on div "Date range 1" at bounding box center [216, 142] width 181 height 27
click at [421, 173] on icon "button" at bounding box center [423, 176] width 13 height 14
click at [248, 140] on p "Date range" at bounding box center [197, 142] width 124 height 11
click at [549, 177] on icon "button" at bounding box center [543, 176] width 13 height 14
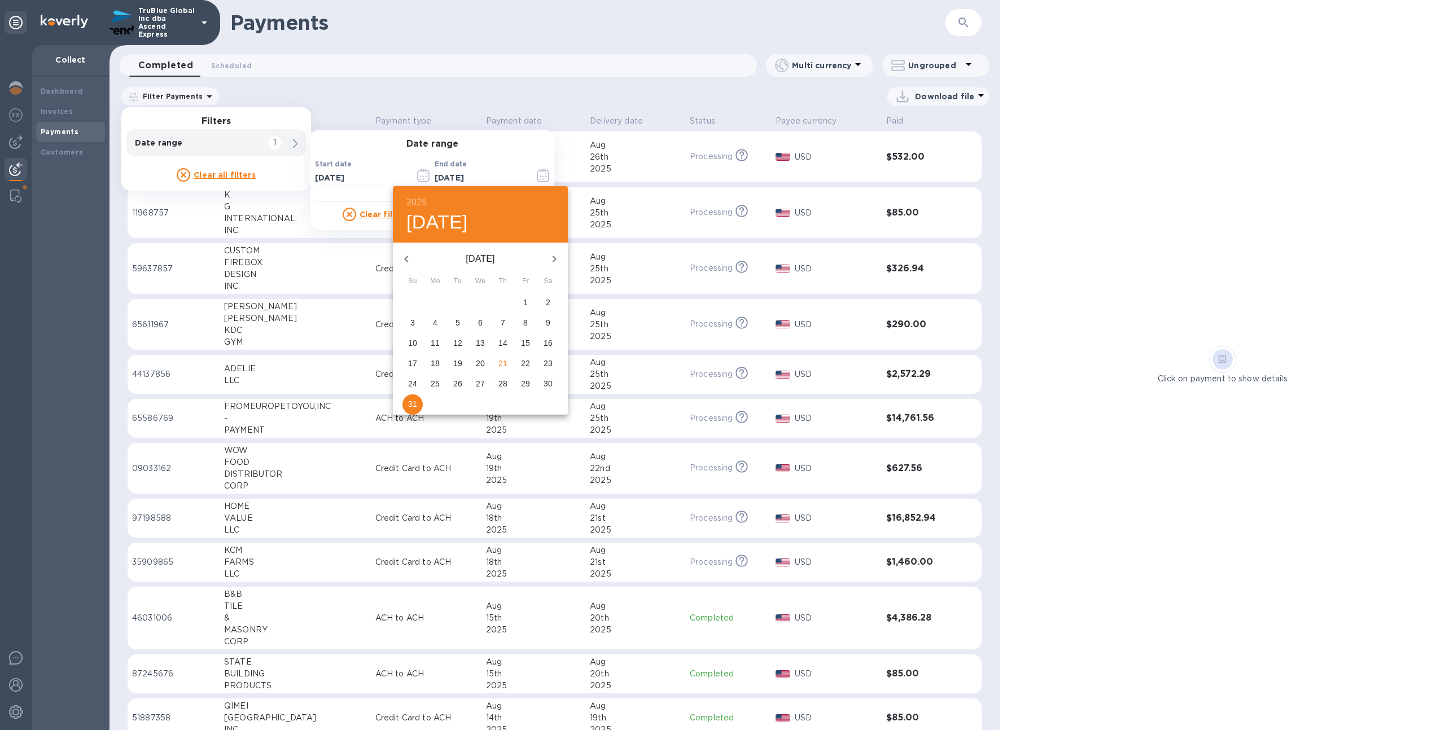
click at [409, 258] on icon "button" at bounding box center [407, 259] width 14 height 14
click at [408, 261] on icon "button" at bounding box center [407, 259] width 14 height 14
click at [550, 384] on p "31" at bounding box center [548, 383] width 9 height 11
type input "05/31/2025"
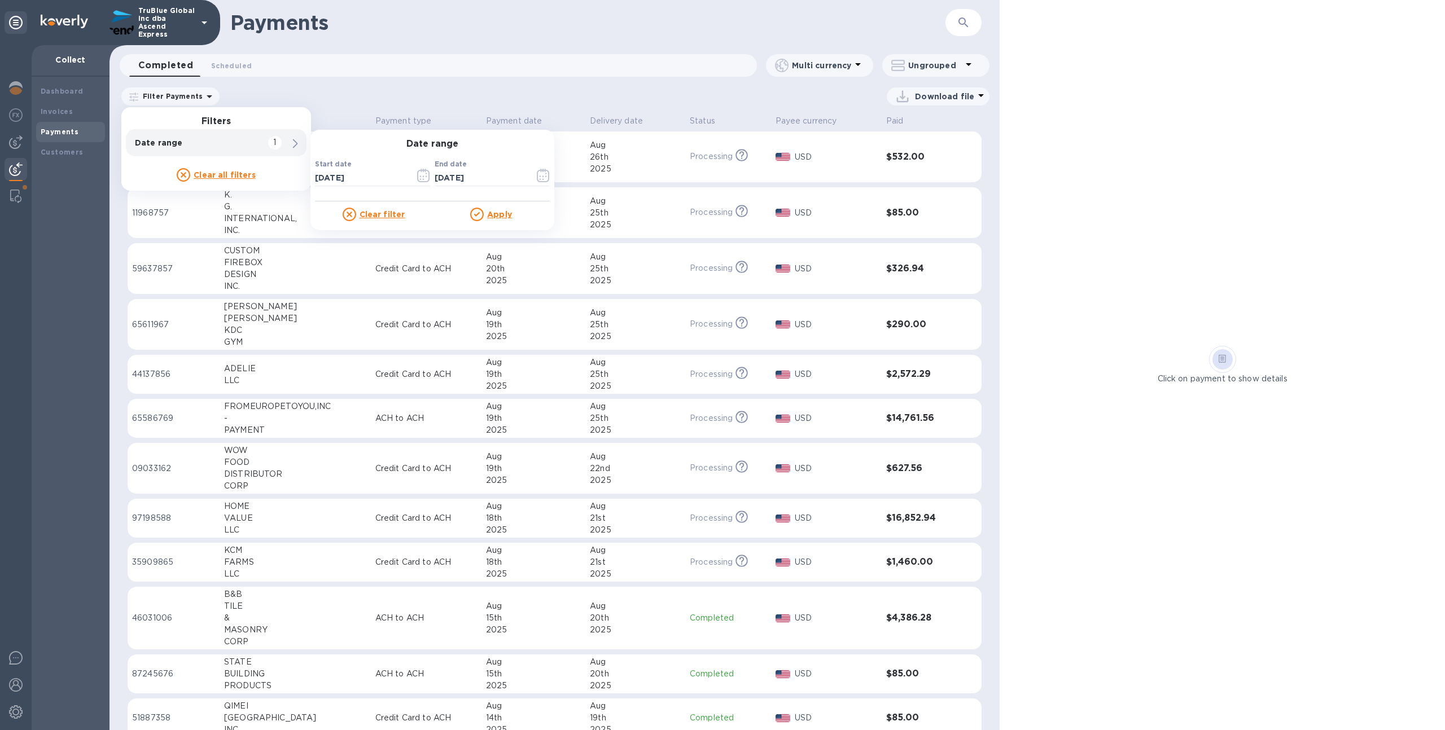
click at [492, 211] on u "Apply" at bounding box center [499, 214] width 25 height 9
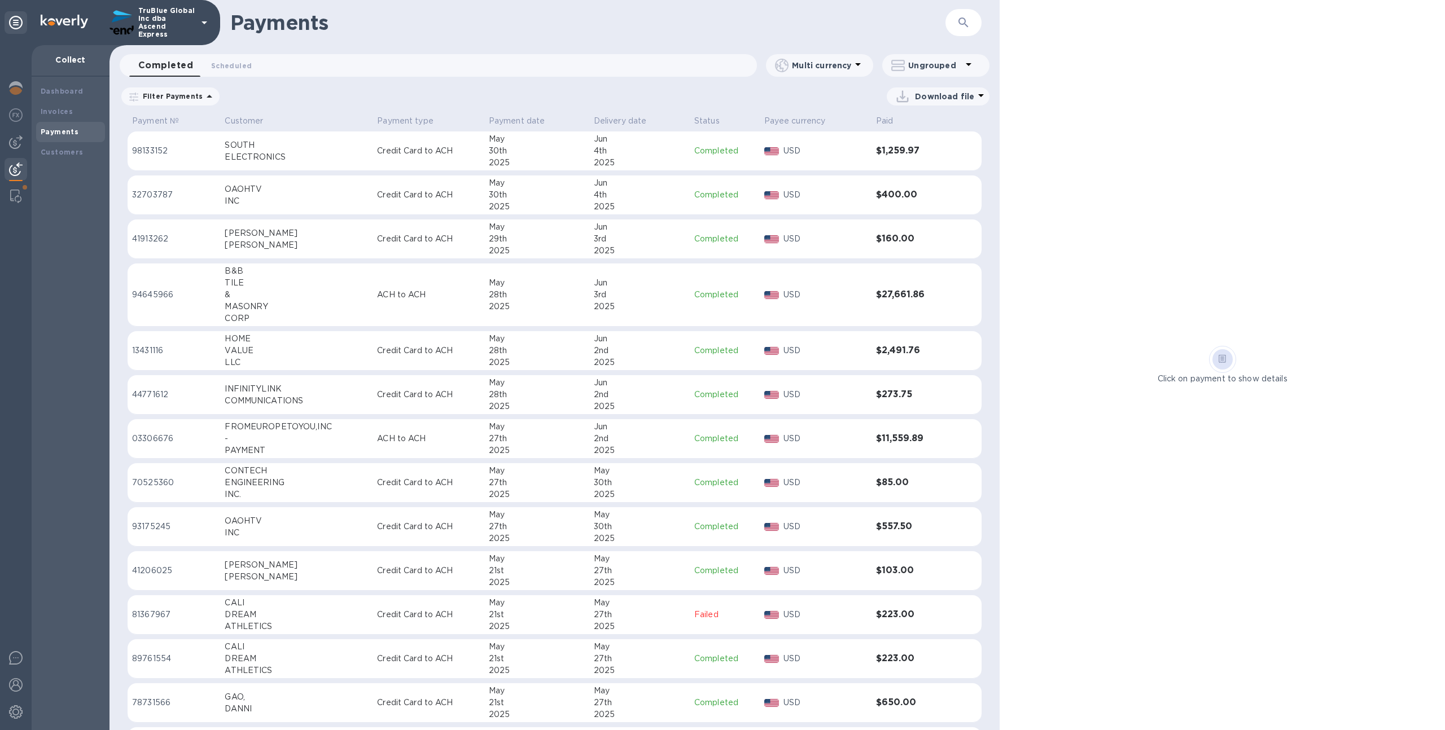
click at [0, 0] on span "05/01/2025 to 05/31/2025" at bounding box center [0, 0] width 0 height 0
click at [513, 106] on div "Filter Payments Date range : 05/01/2025 to 05/31/2025 Date range Start date 05/…" at bounding box center [555, 99] width 890 height 26
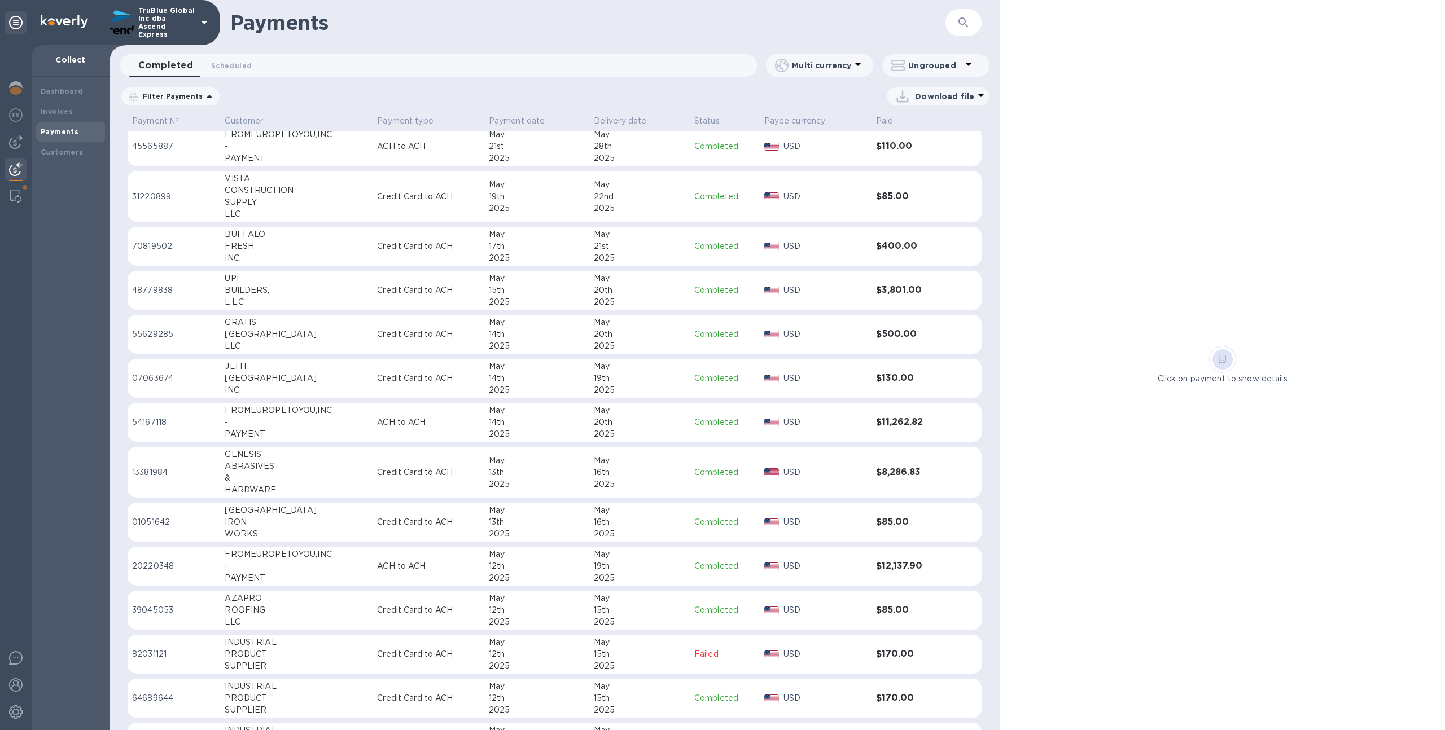
scroll to position [597, 0]
click at [540, 256] on div "2025" at bounding box center [537, 262] width 96 height 12
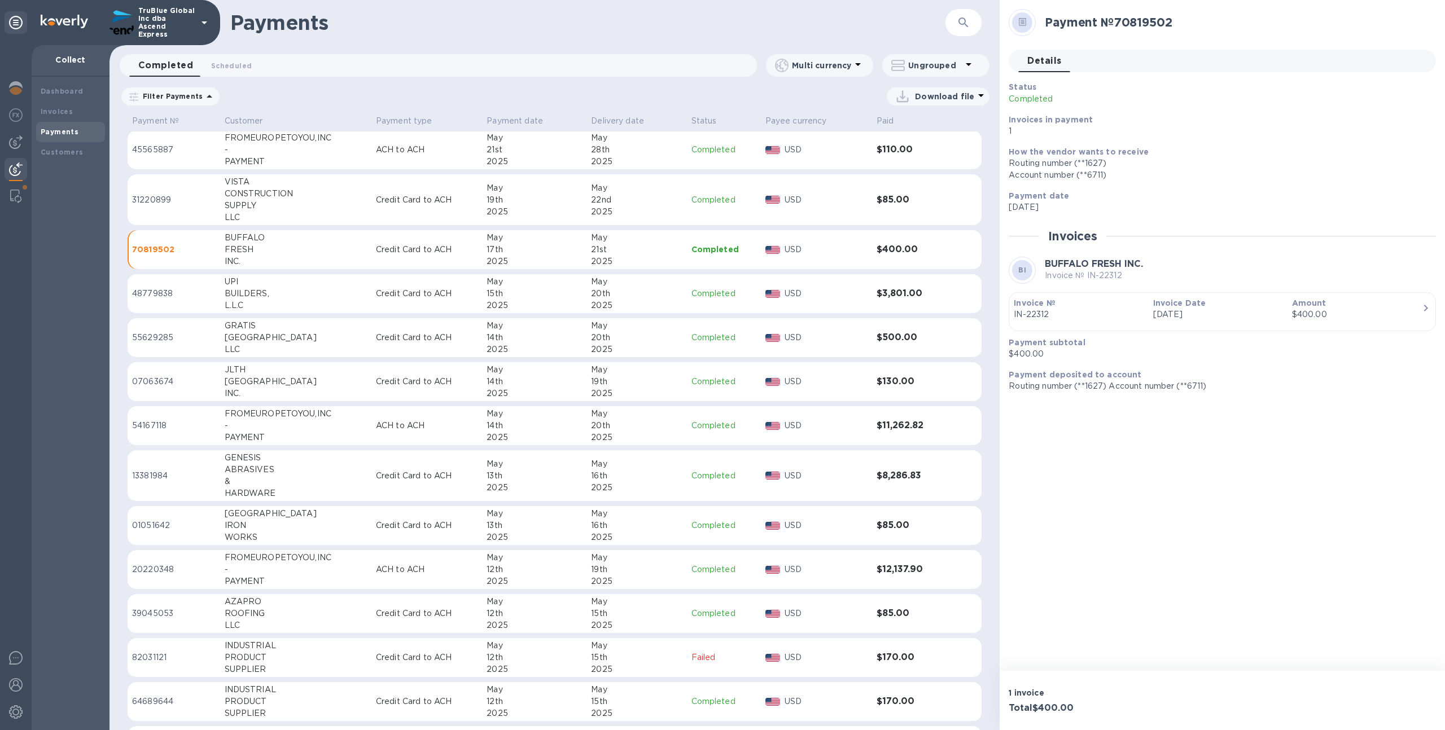
click at [0, 0] on span "05/01/2025 to 05/31/2025" at bounding box center [0, 0] width 0 height 0
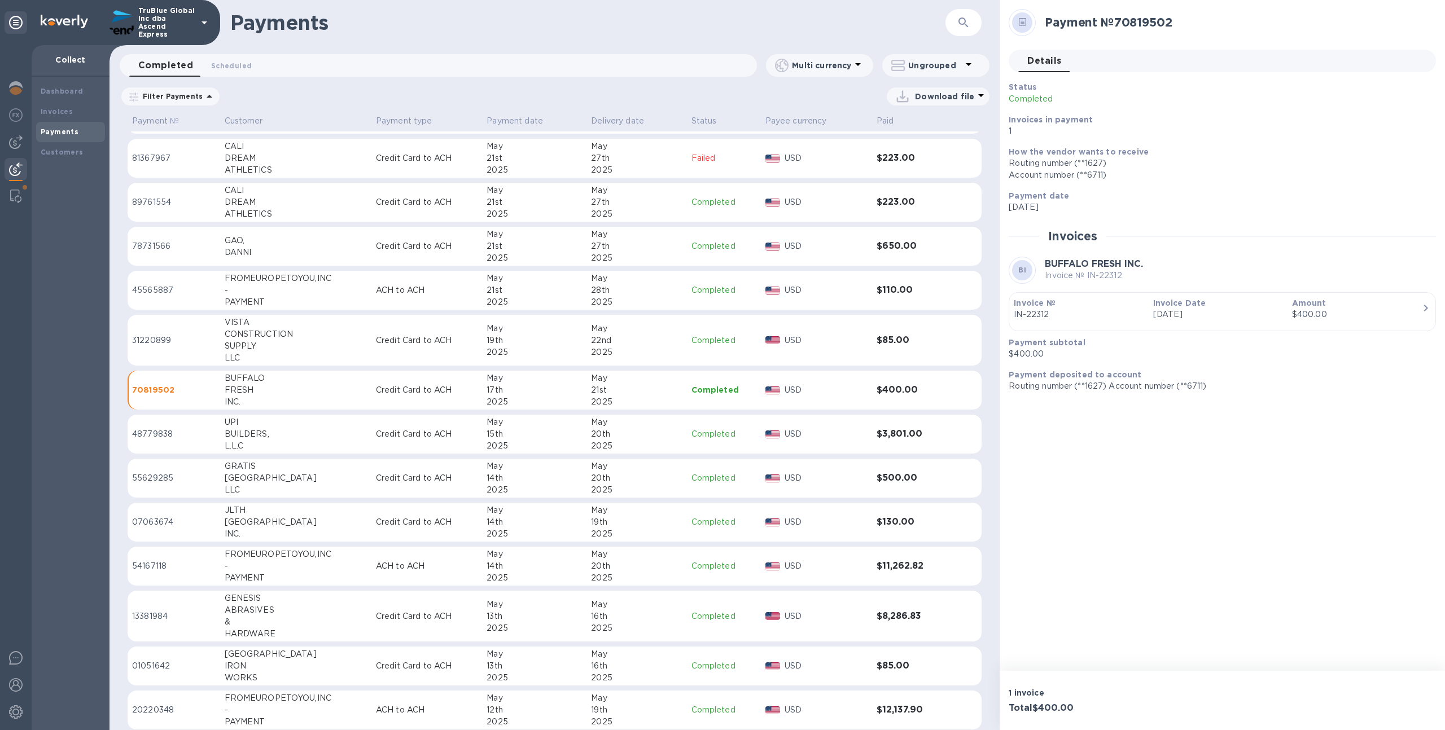
scroll to position [462, 0]
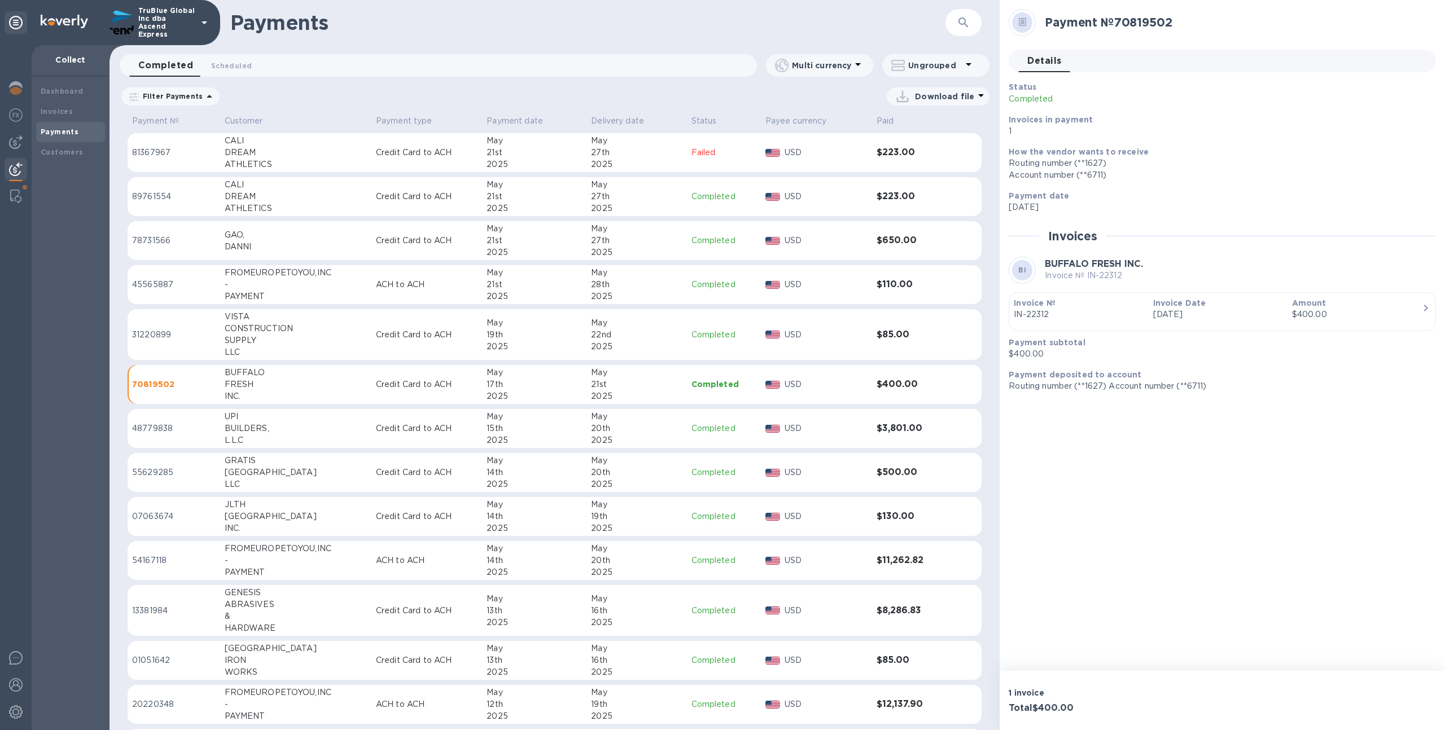
click at [0, 0] on u "Apply" at bounding box center [0, 0] width 0 height 0
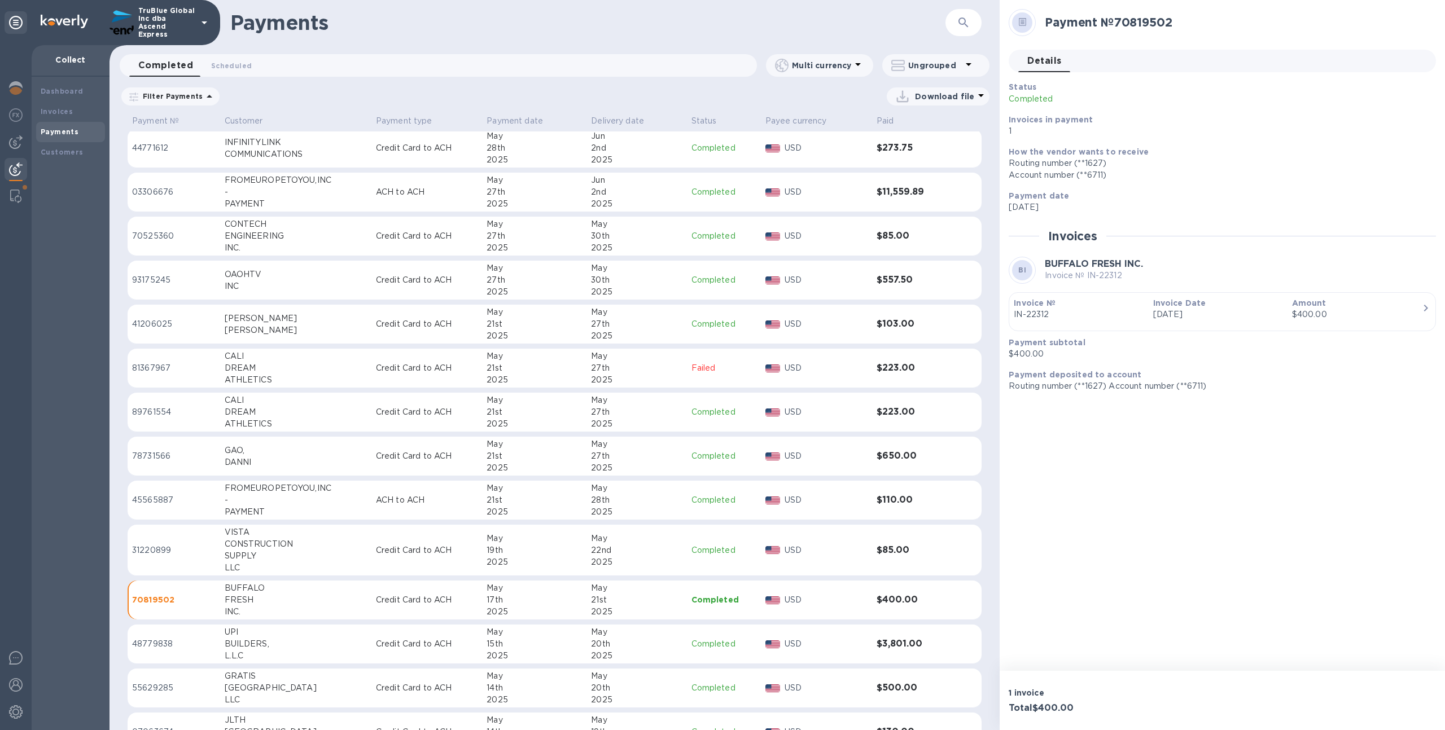
scroll to position [0, 0]
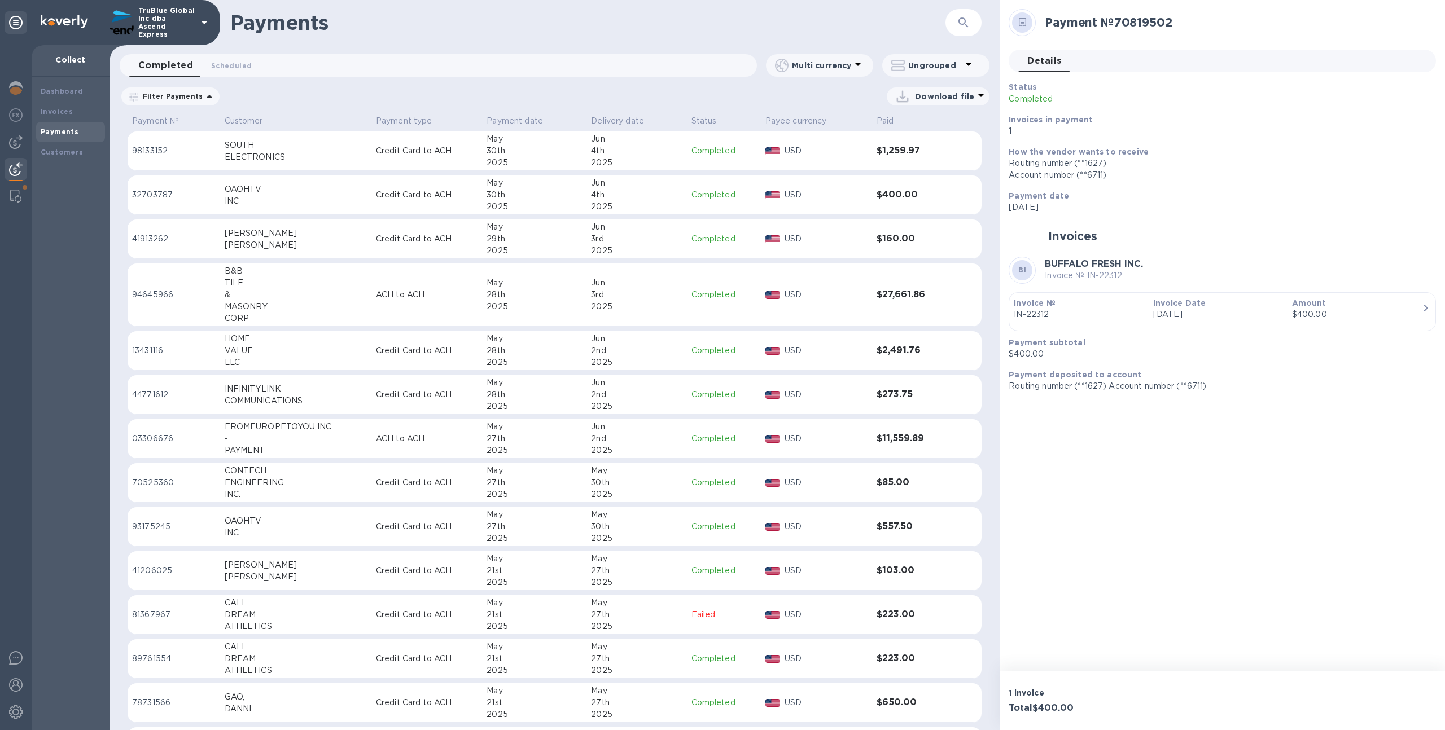
click at [0, 0] on icon at bounding box center [0, 0] width 0 height 0
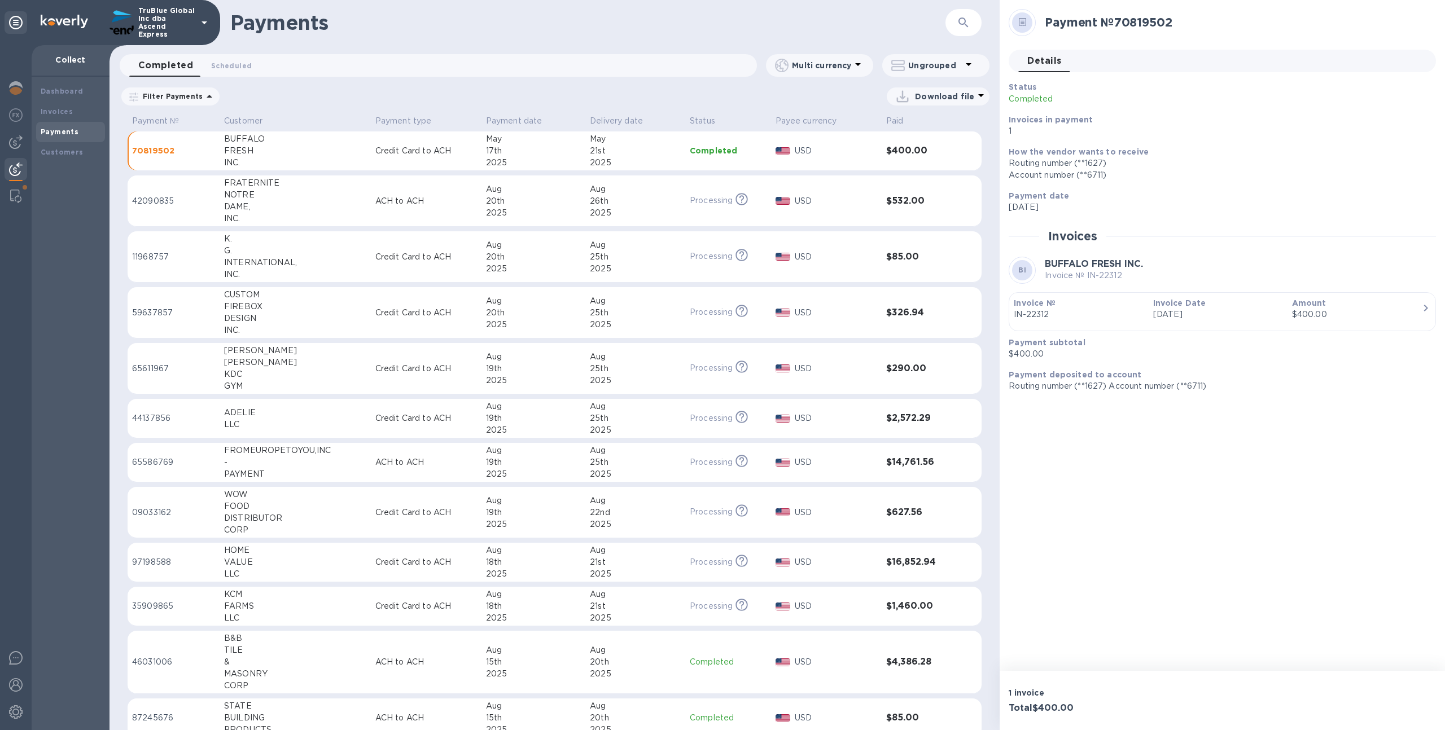
click at [547, 463] on div "19th" at bounding box center [533, 463] width 95 height 12
